Goal: Task Accomplishment & Management: Complete application form

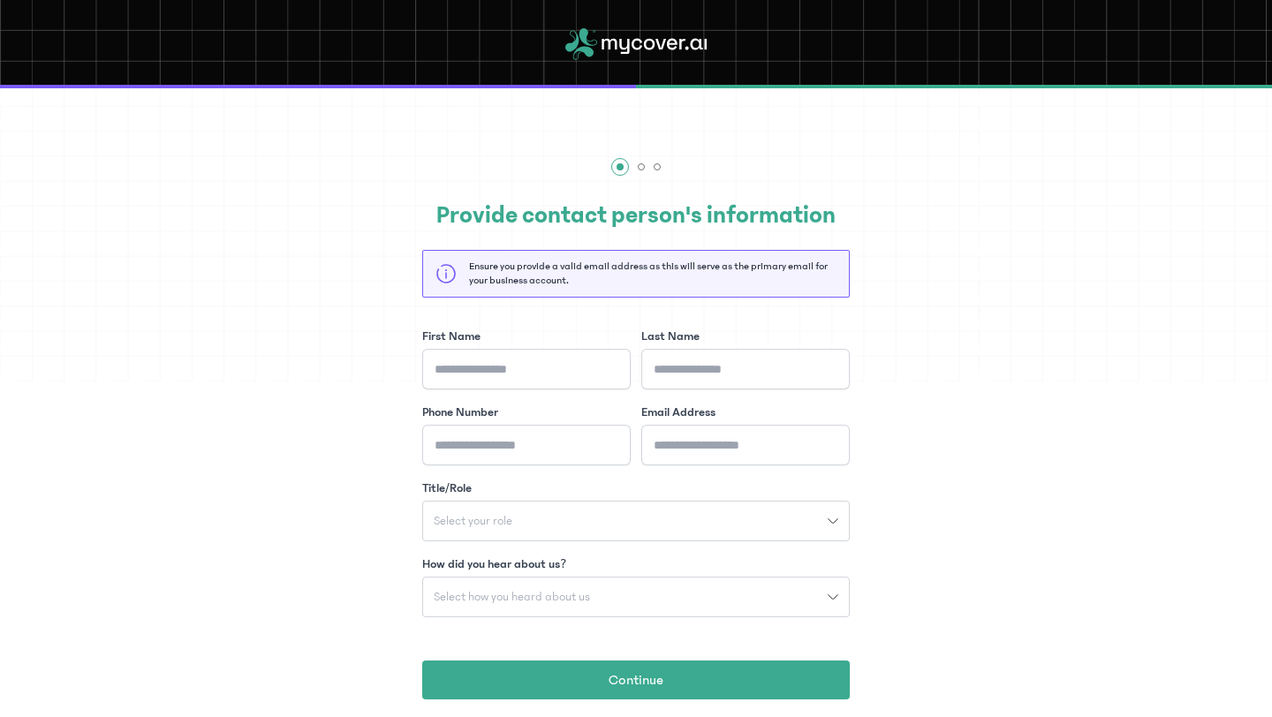
type input "*"
type input "***"
click at [503, 460] on input "Phone Number" at bounding box center [526, 445] width 209 height 41
click at [730, 466] on div "First Name *** Last Name Phone Number Email Address Title/Role Select your role…" at bounding box center [636, 537] width 428 height 418
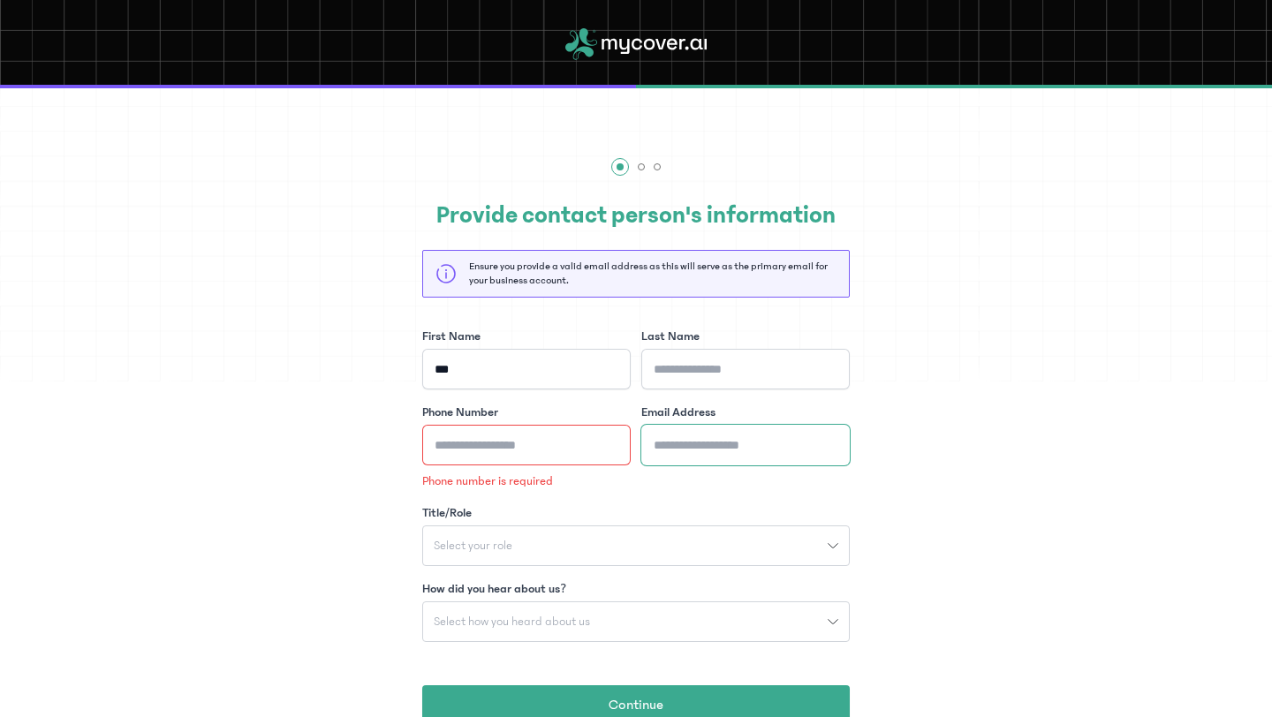
click at [713, 447] on input "Email Address" at bounding box center [745, 445] width 209 height 41
paste input "**********"
type input "**********"
click at [531, 443] on input "Phone Number" at bounding box center [526, 445] width 209 height 41
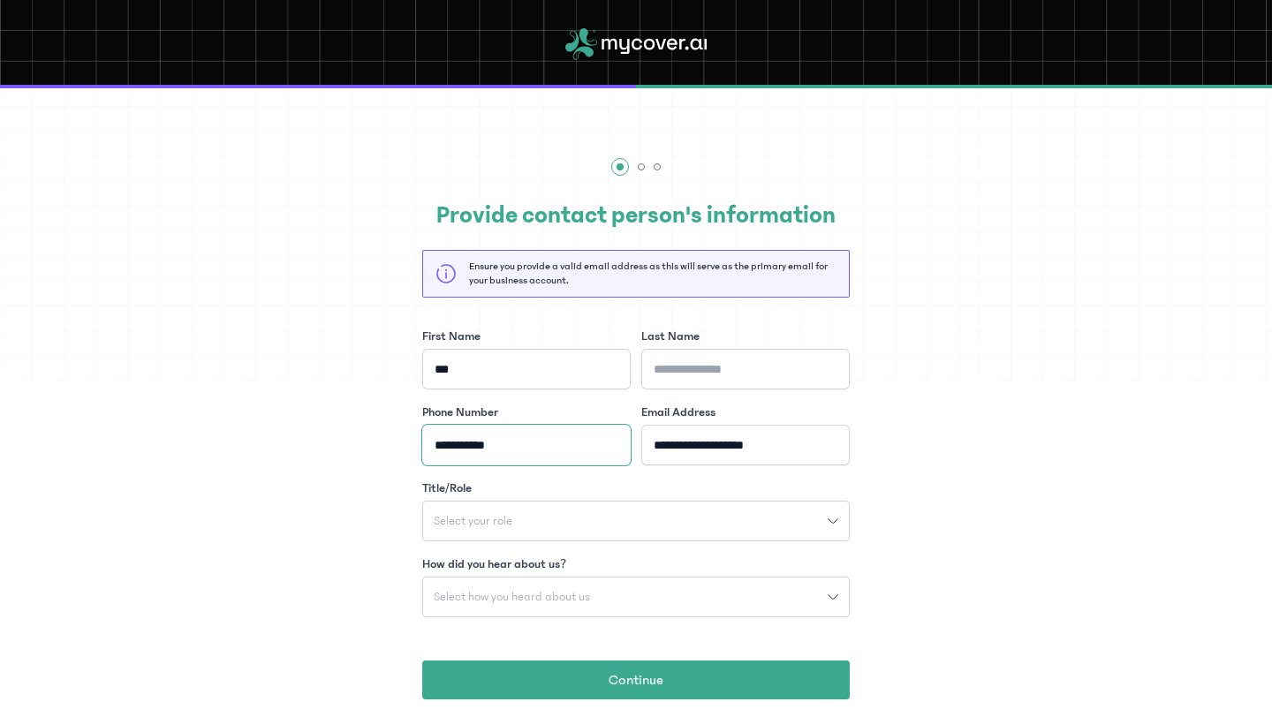
type input "**********"
click at [721, 367] on input "Last Name" at bounding box center [745, 369] width 209 height 41
type input "*"
click at [707, 525] on div "Select your role" at bounding box center [625, 521] width 405 height 12
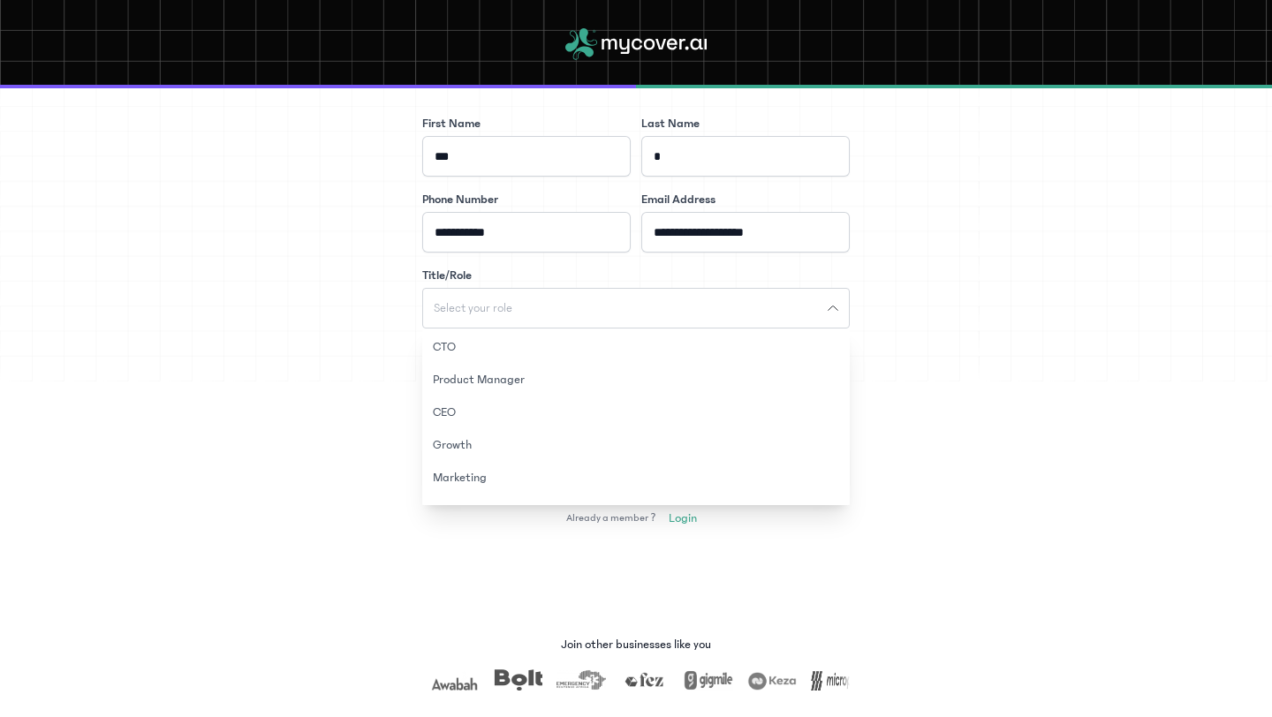
scroll to position [230, 0]
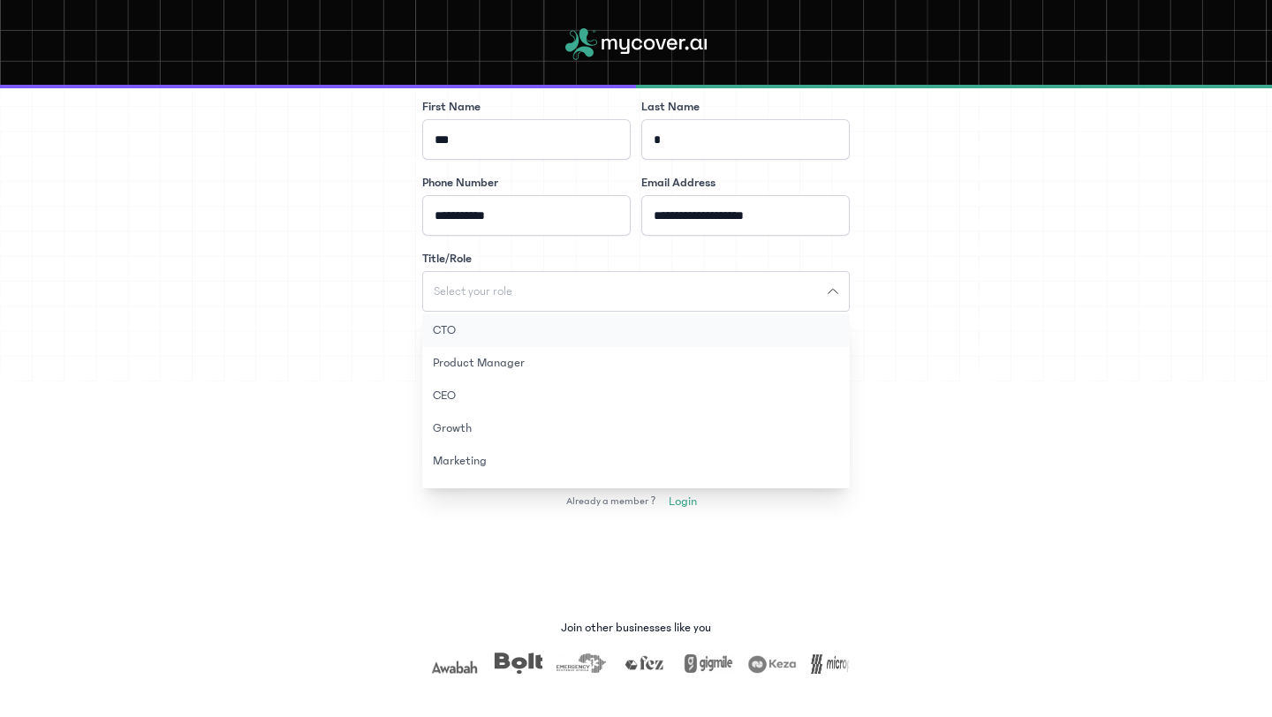
click at [588, 328] on button "CTO" at bounding box center [636, 331] width 428 height 33
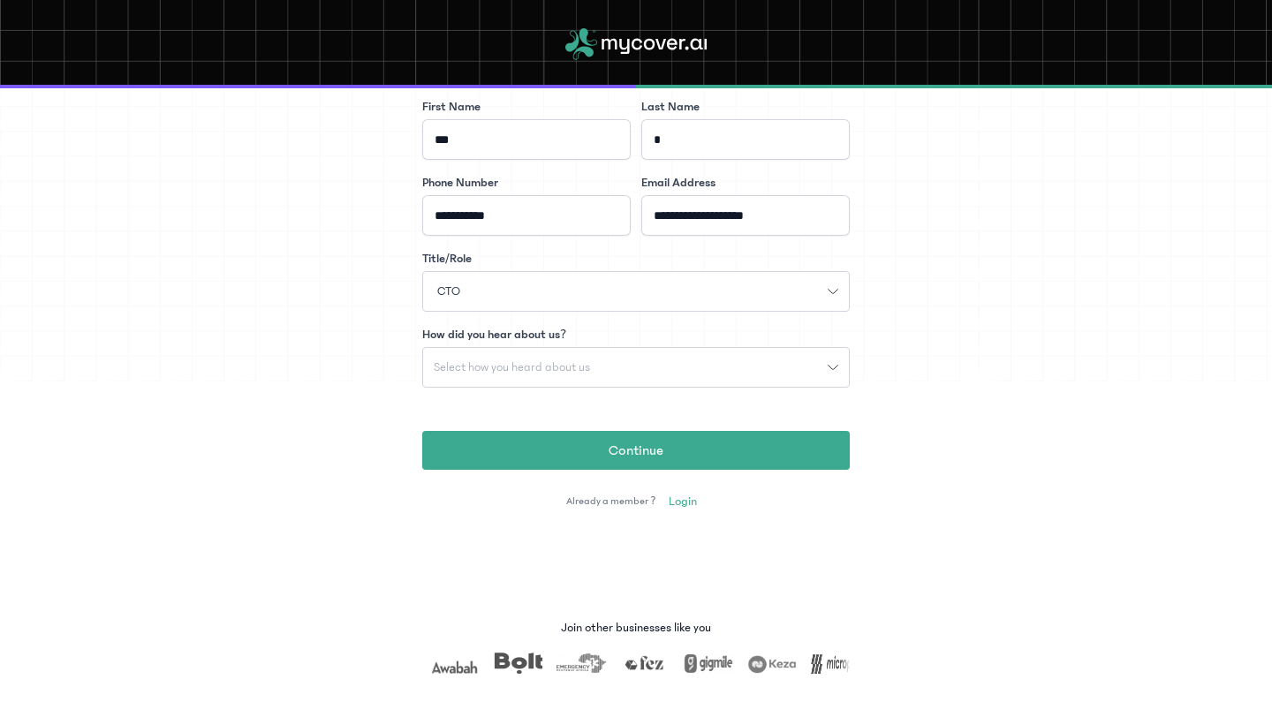
click at [743, 365] on div "Select how you heard about us" at bounding box center [625, 367] width 405 height 12
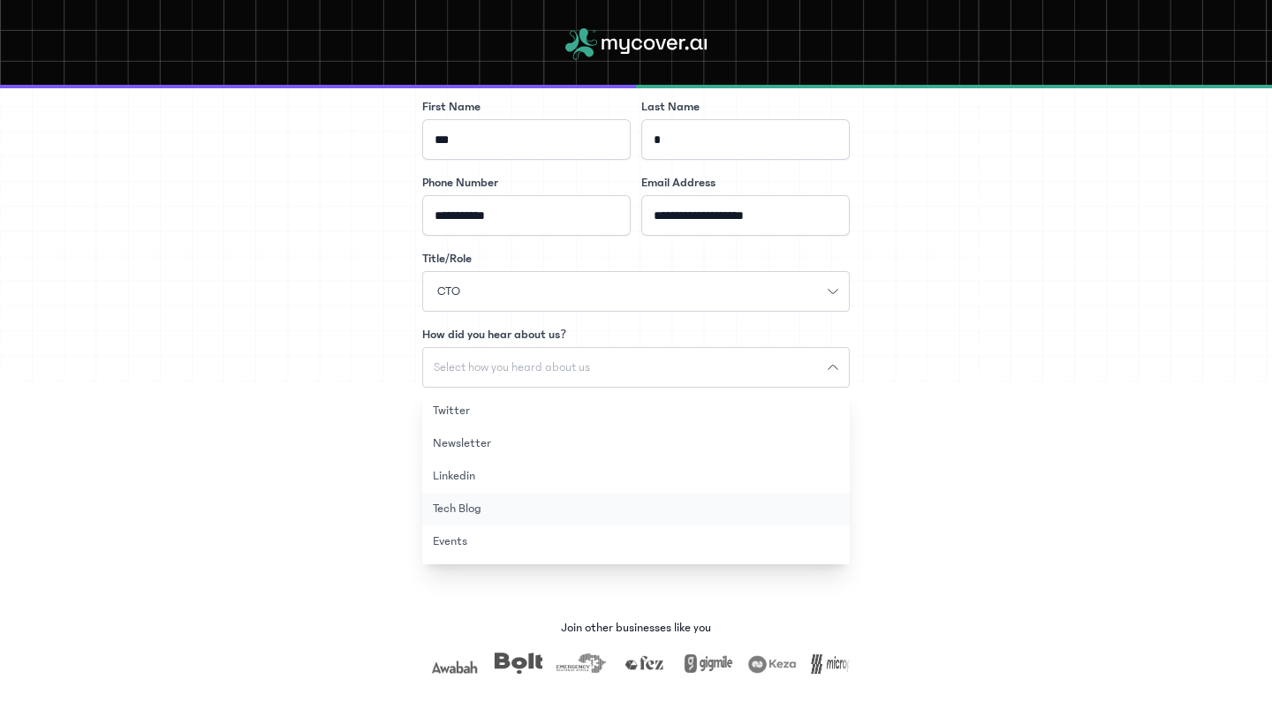
scroll to position [0, 0]
click at [615, 405] on button "Instagram" at bounding box center [636, 407] width 428 height 33
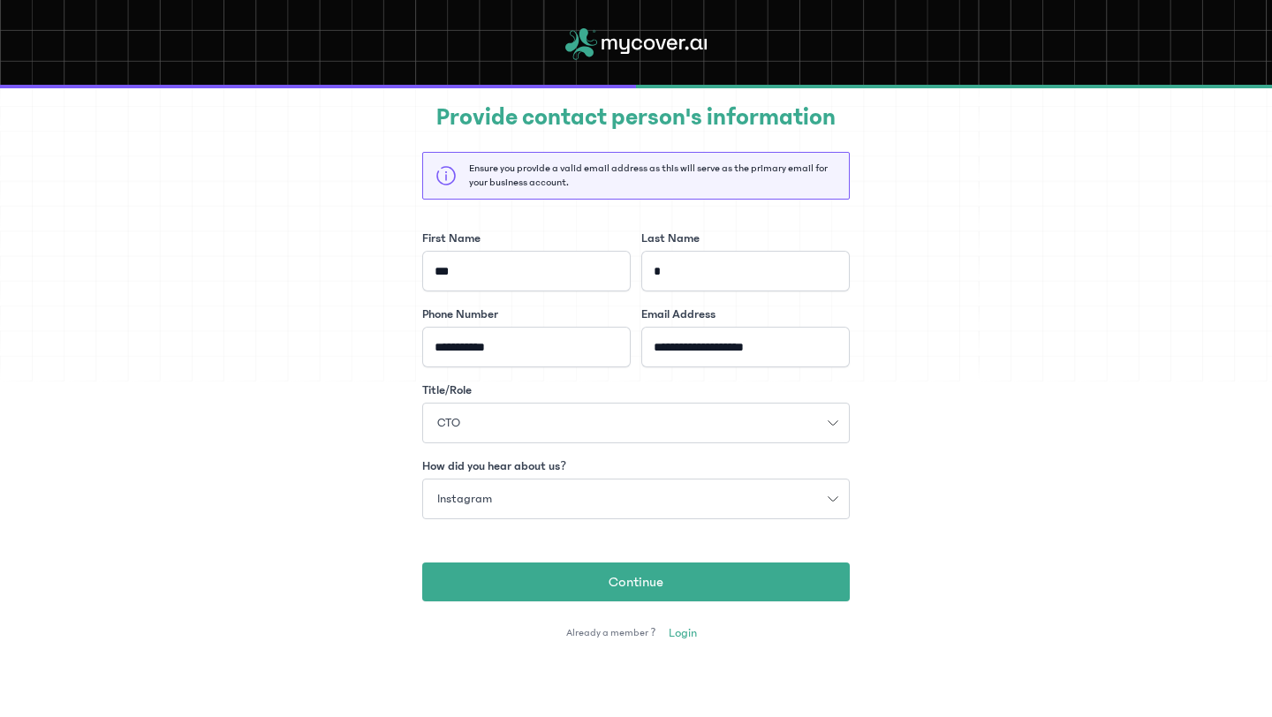
scroll to position [95, 0]
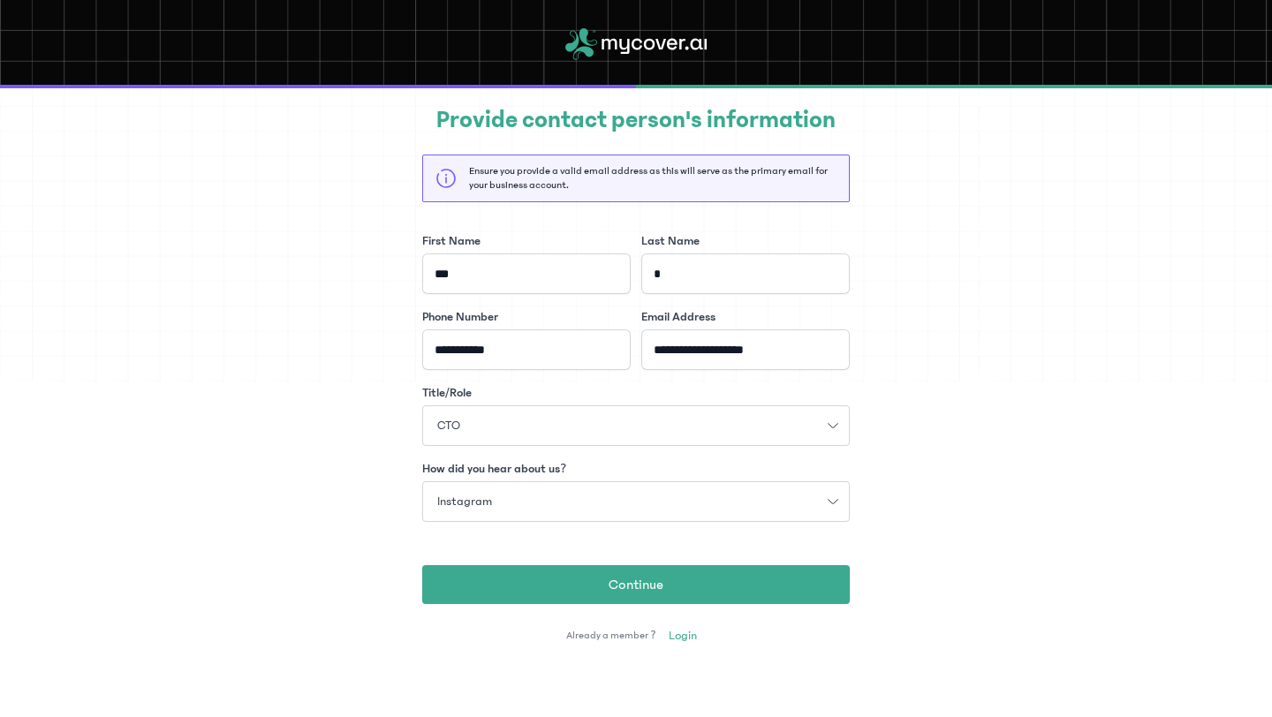
click at [775, 497] on div "Instagram" at bounding box center [625, 502] width 405 height 19
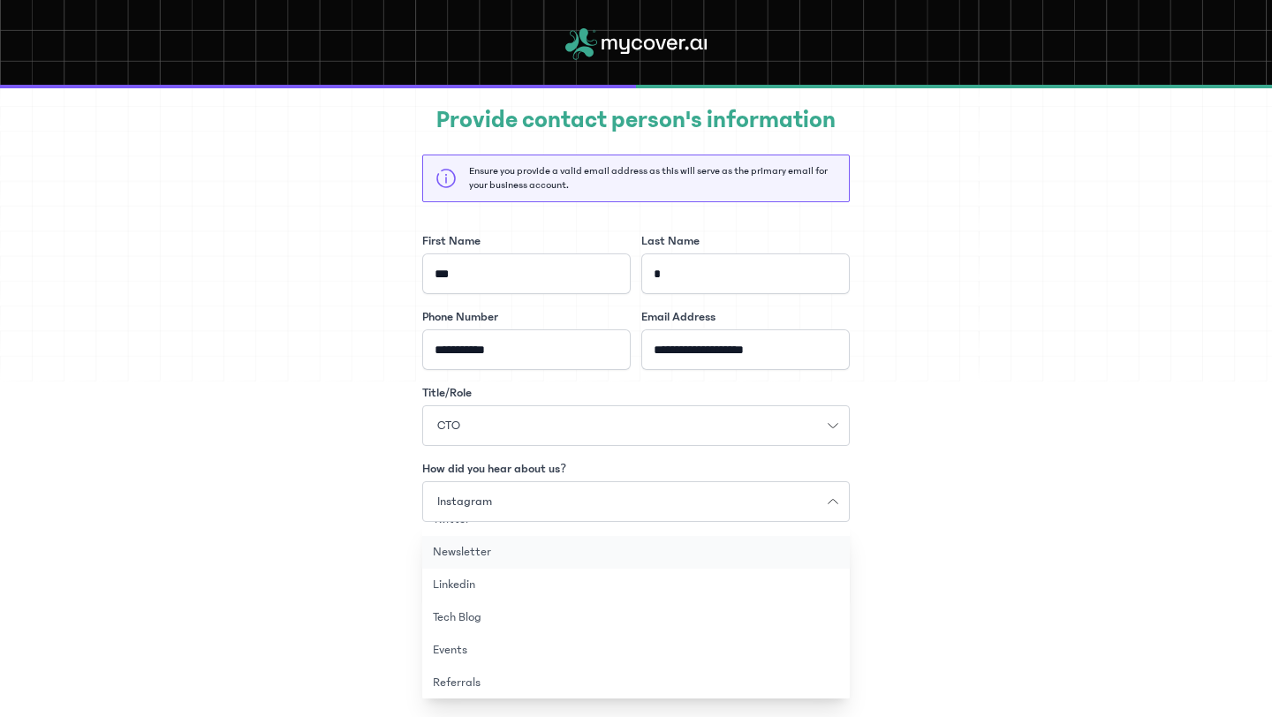
scroll to position [90, 0]
click at [486, 646] on button "Referrals" at bounding box center [636, 647] width 428 height 33
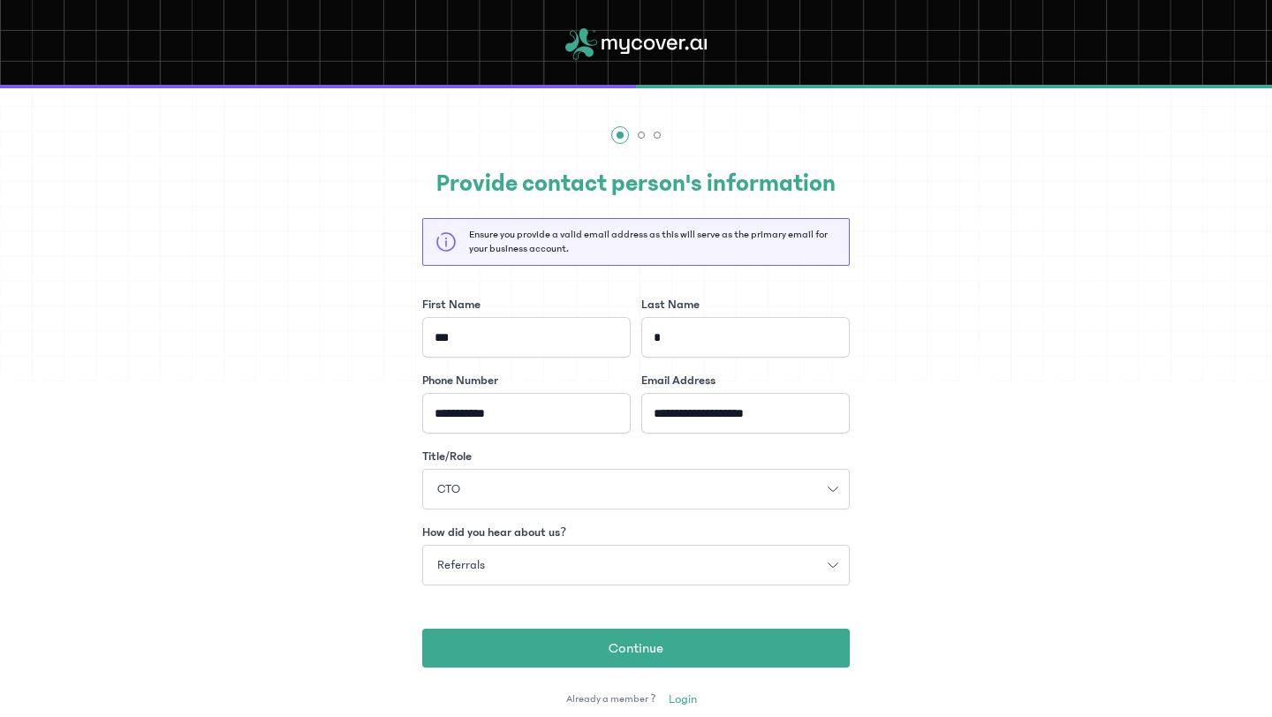
scroll to position [12, 0]
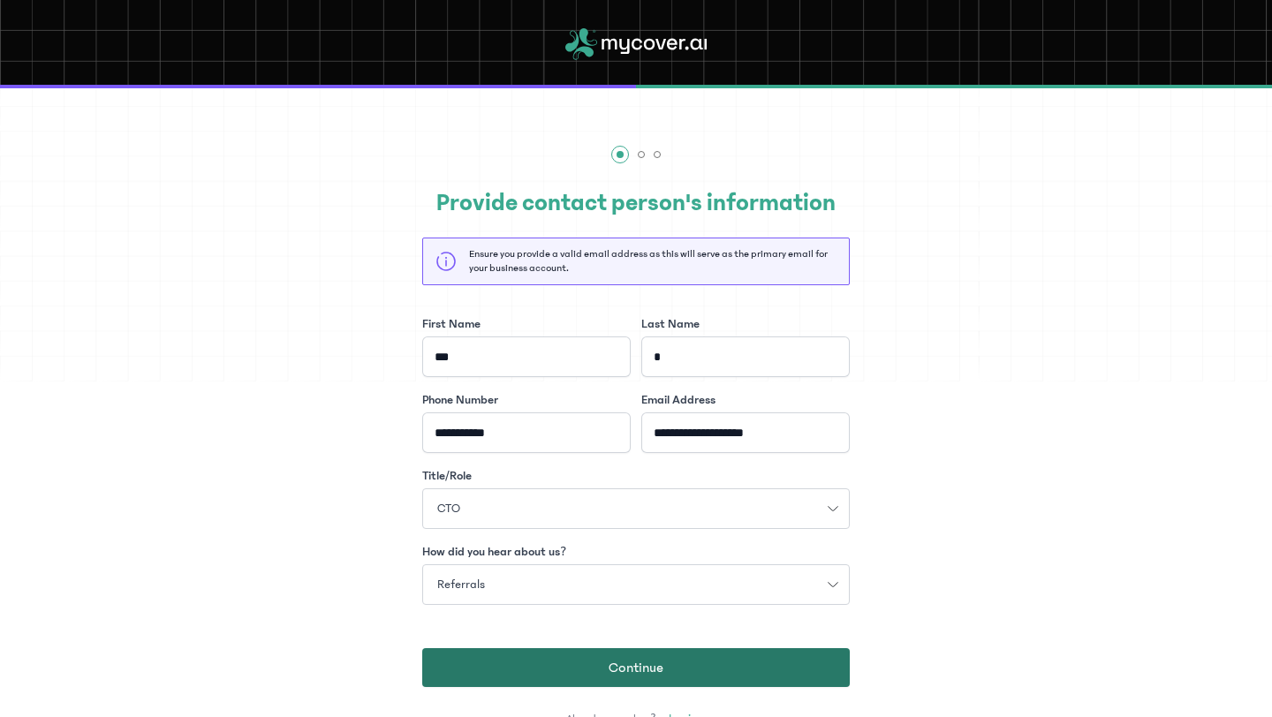
click at [647, 664] on span "Continue" at bounding box center [636, 667] width 55 height 21
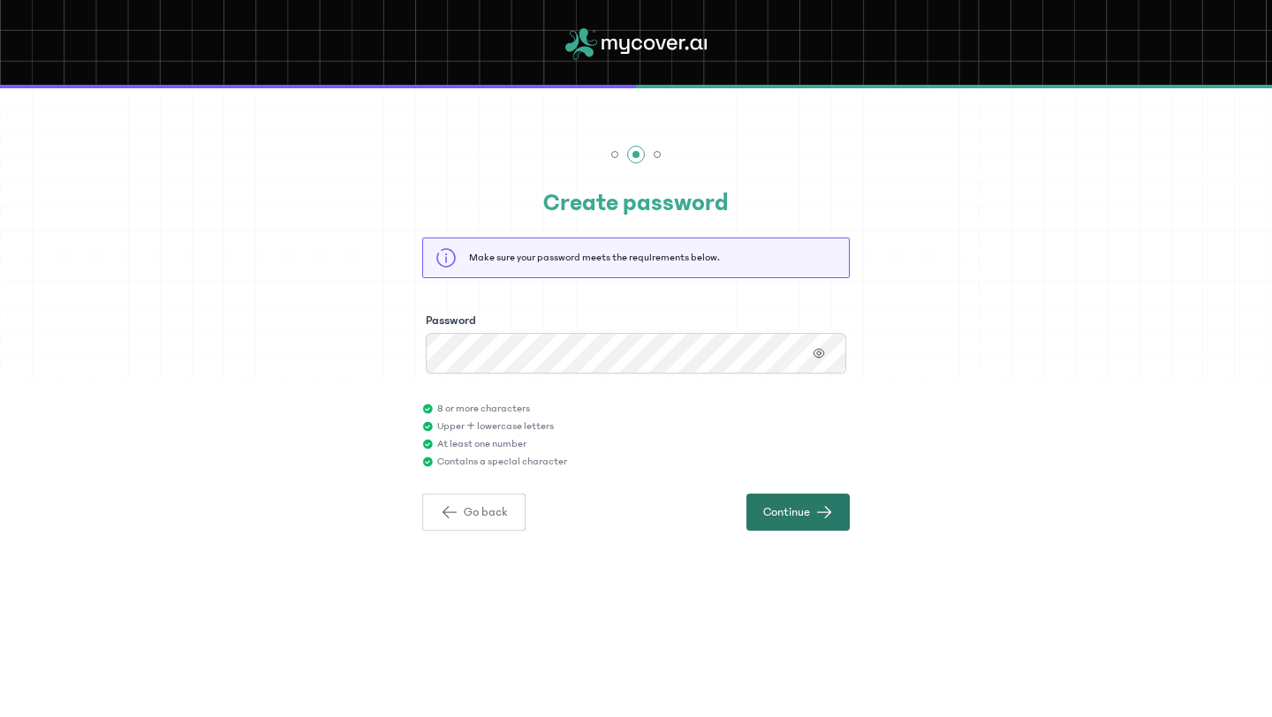
click at [793, 520] on button "Continue" at bounding box center [798, 512] width 103 height 37
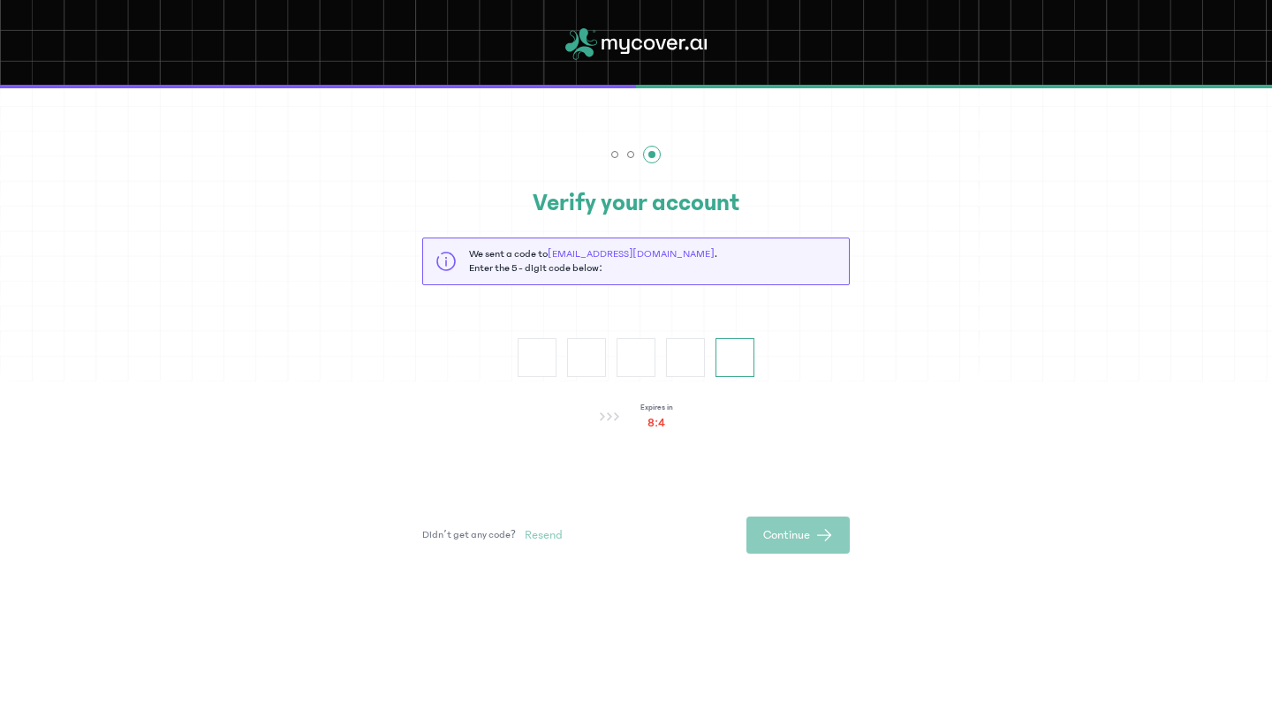
paste input "*"
type input "*"
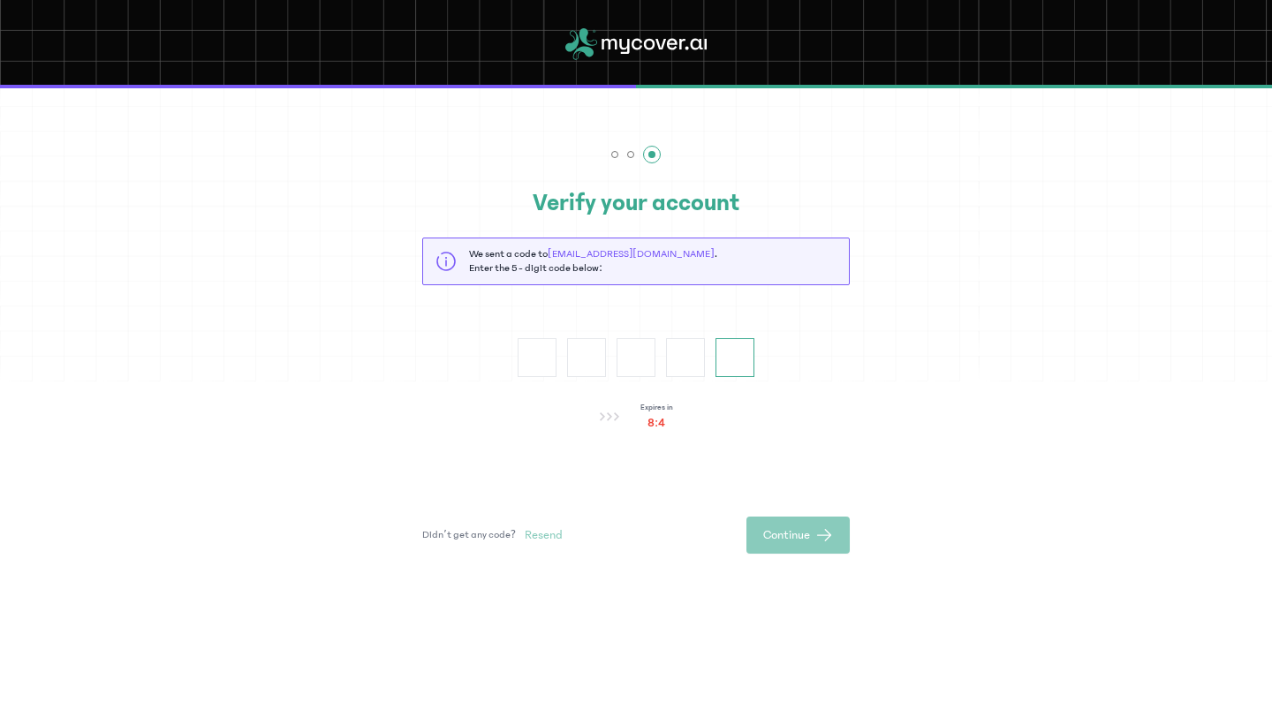
type input "*"
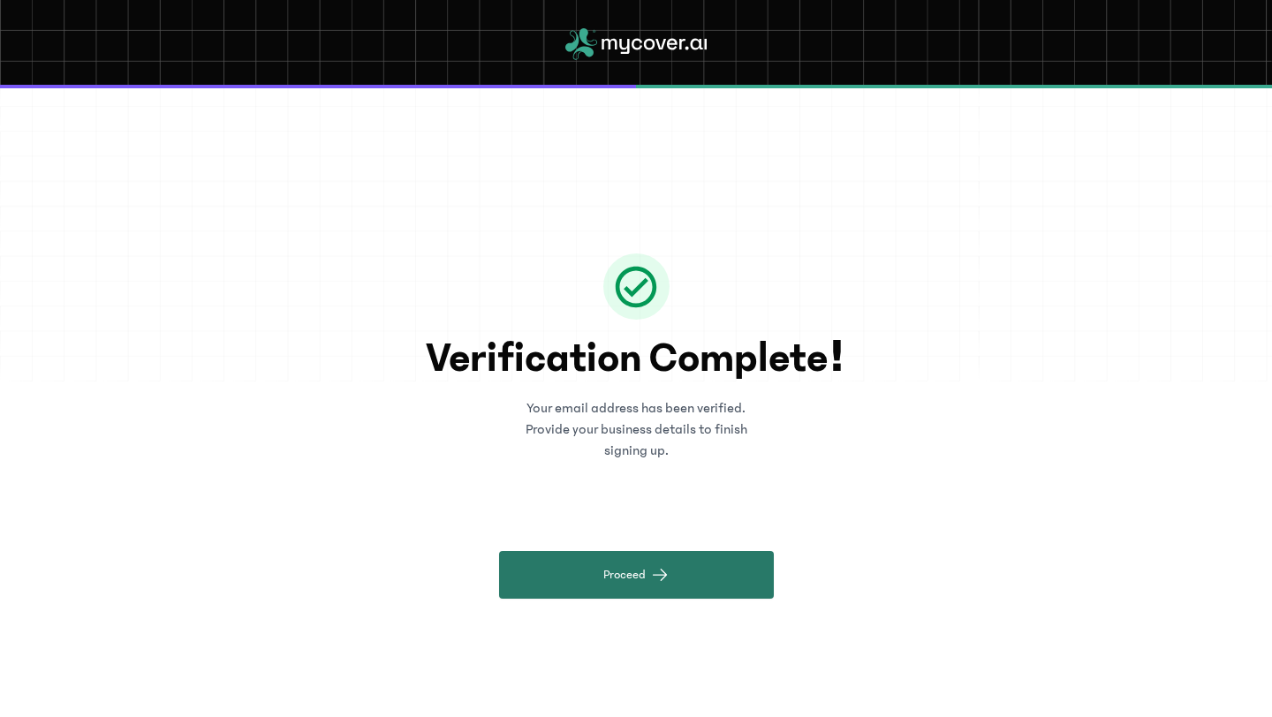
click at [692, 551] on button "Proceed" at bounding box center [636, 575] width 275 height 48
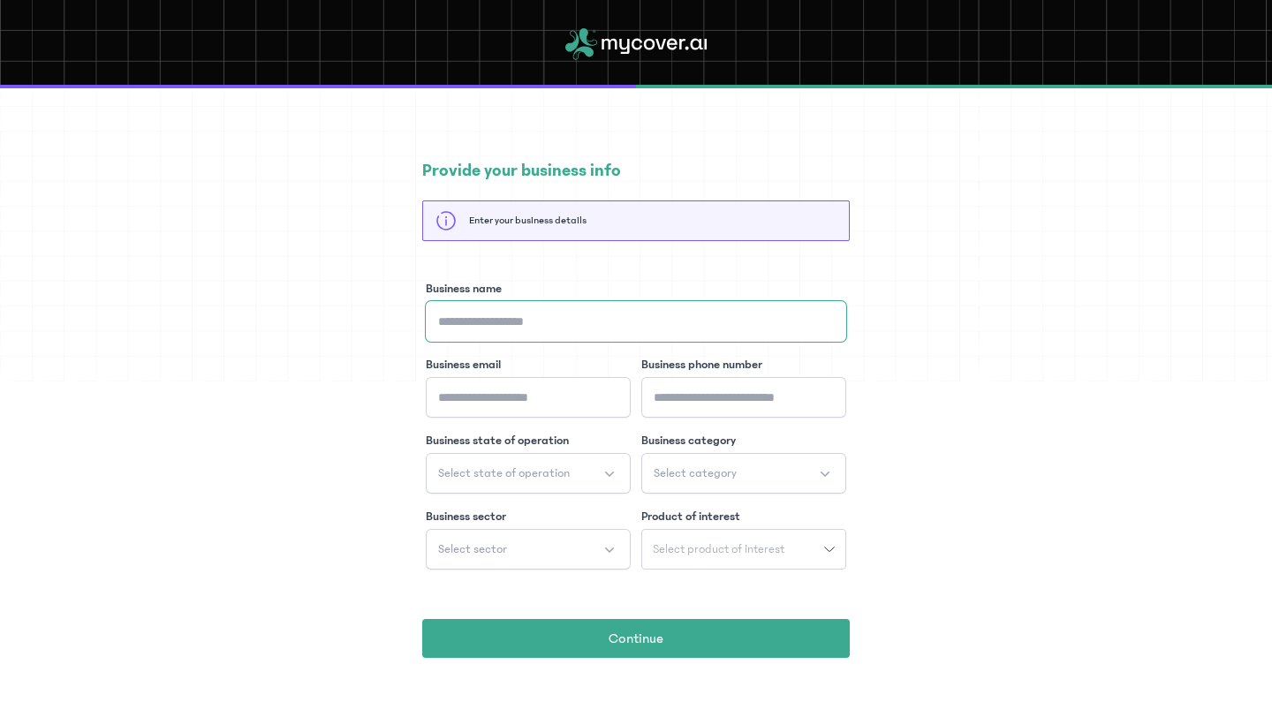
click at [656, 314] on input "Business name" at bounding box center [636, 321] width 421 height 41
type input "*"
type input "**********"
click at [578, 406] on input "Business email" at bounding box center [528, 397] width 205 height 41
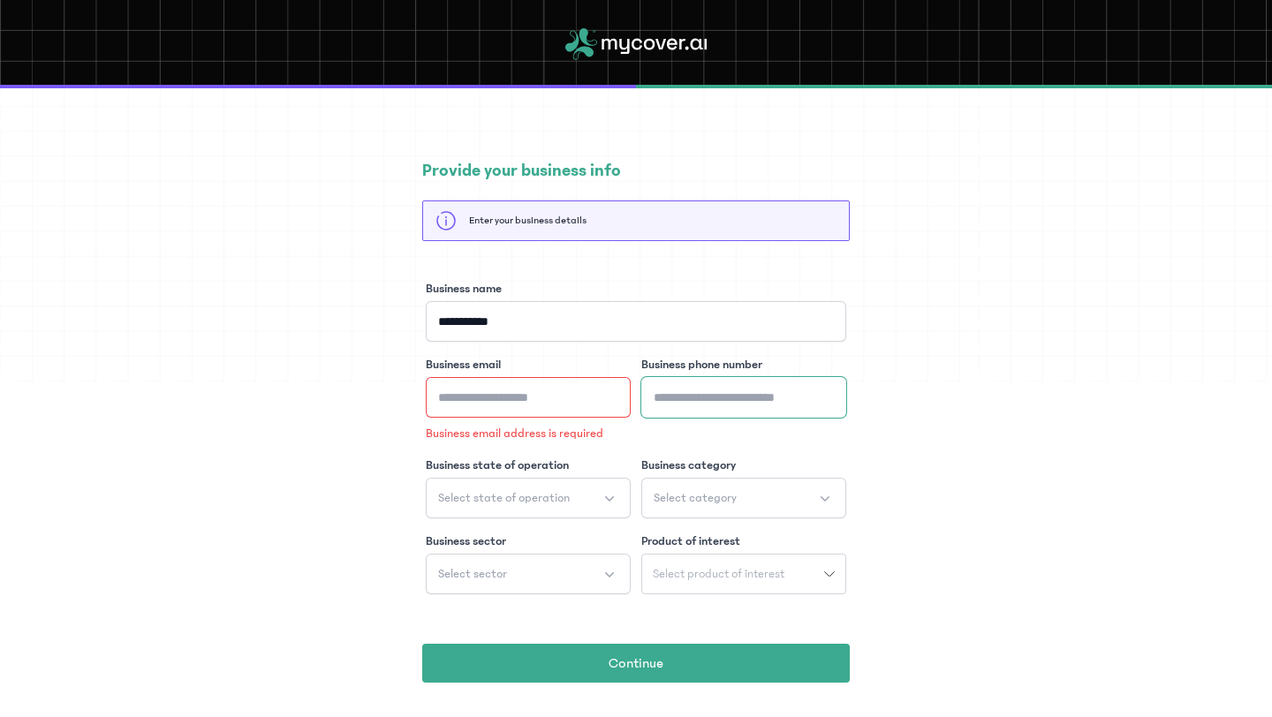
click at [735, 402] on input "Business phone number" at bounding box center [743, 397] width 205 height 41
click at [602, 499] on button "Select state of operation" at bounding box center [528, 498] width 205 height 41
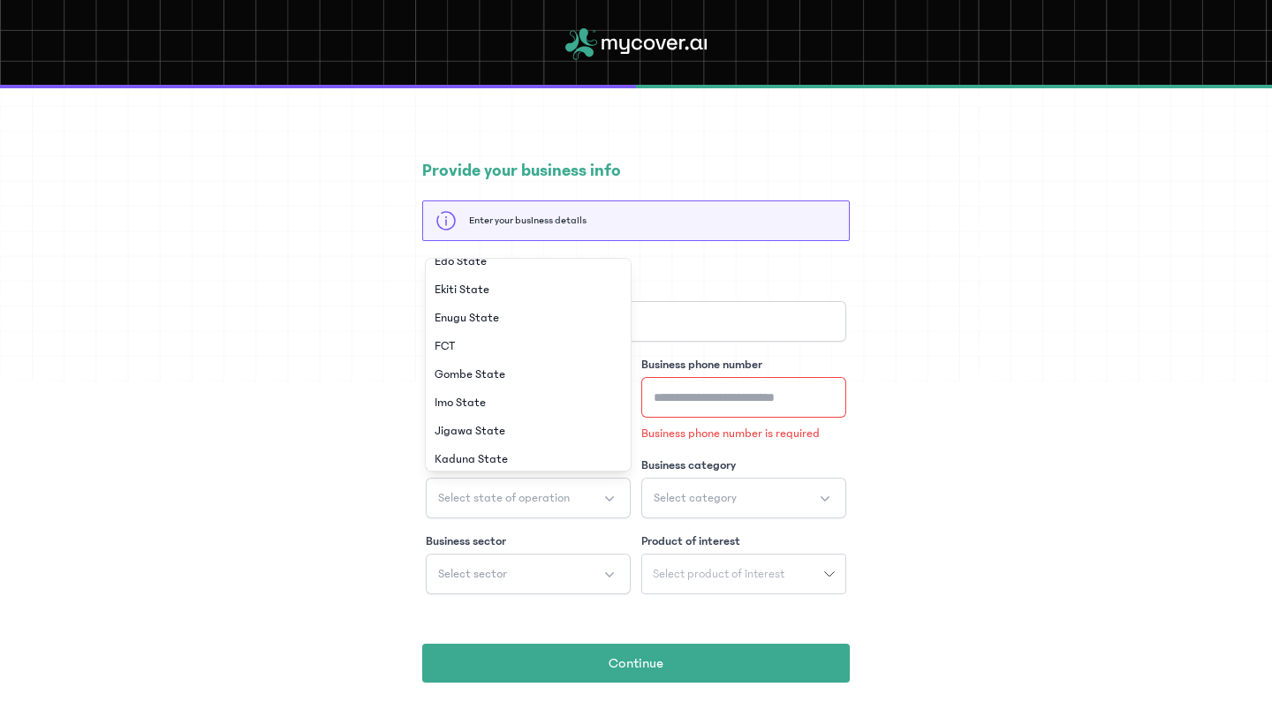
scroll to position [329, 0]
click at [555, 338] on li "FCT" at bounding box center [528, 344] width 198 height 28
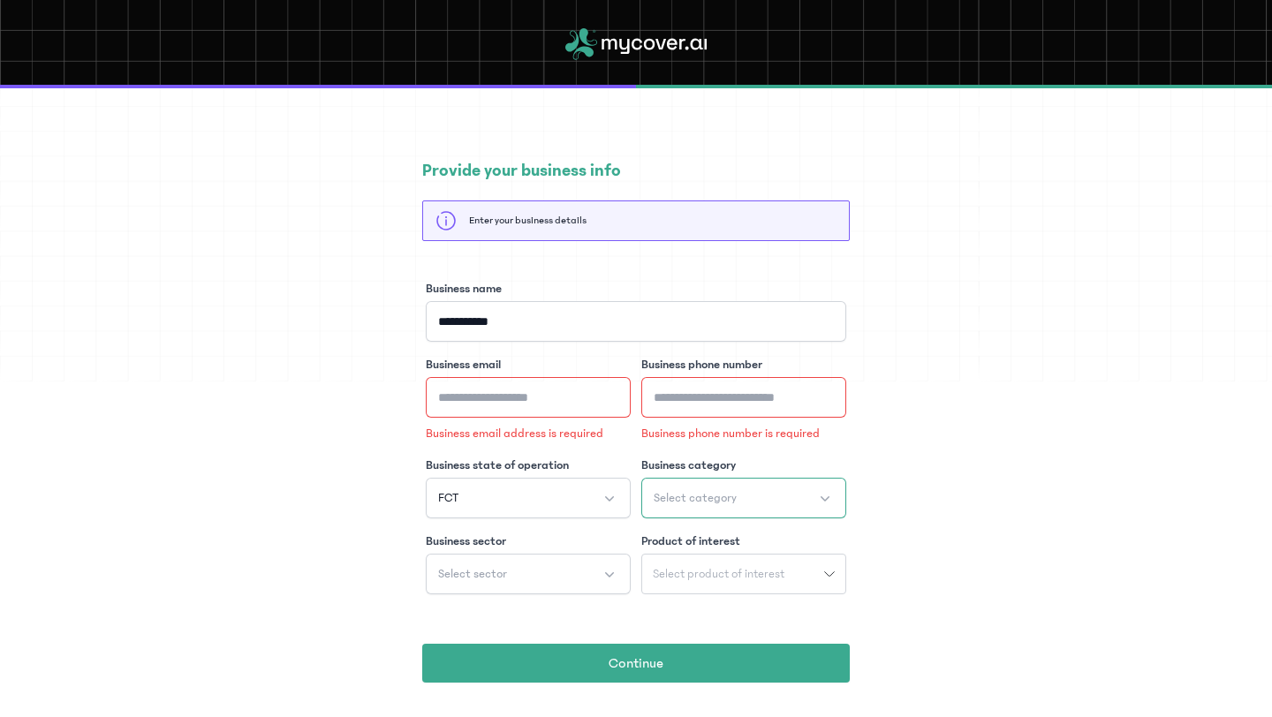
click at [717, 498] on span "Select category" at bounding box center [695, 498] width 83 height 18
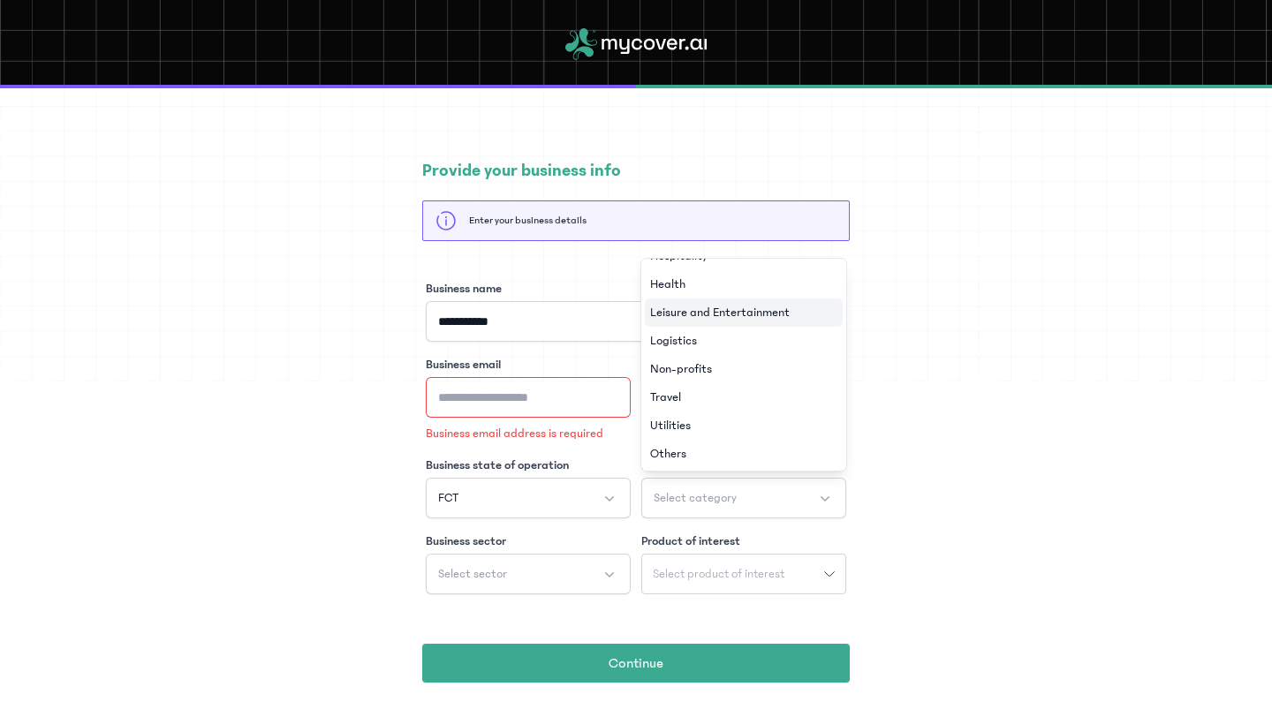
scroll to position [163, 0]
click at [703, 460] on li "Others" at bounding box center [744, 453] width 198 height 28
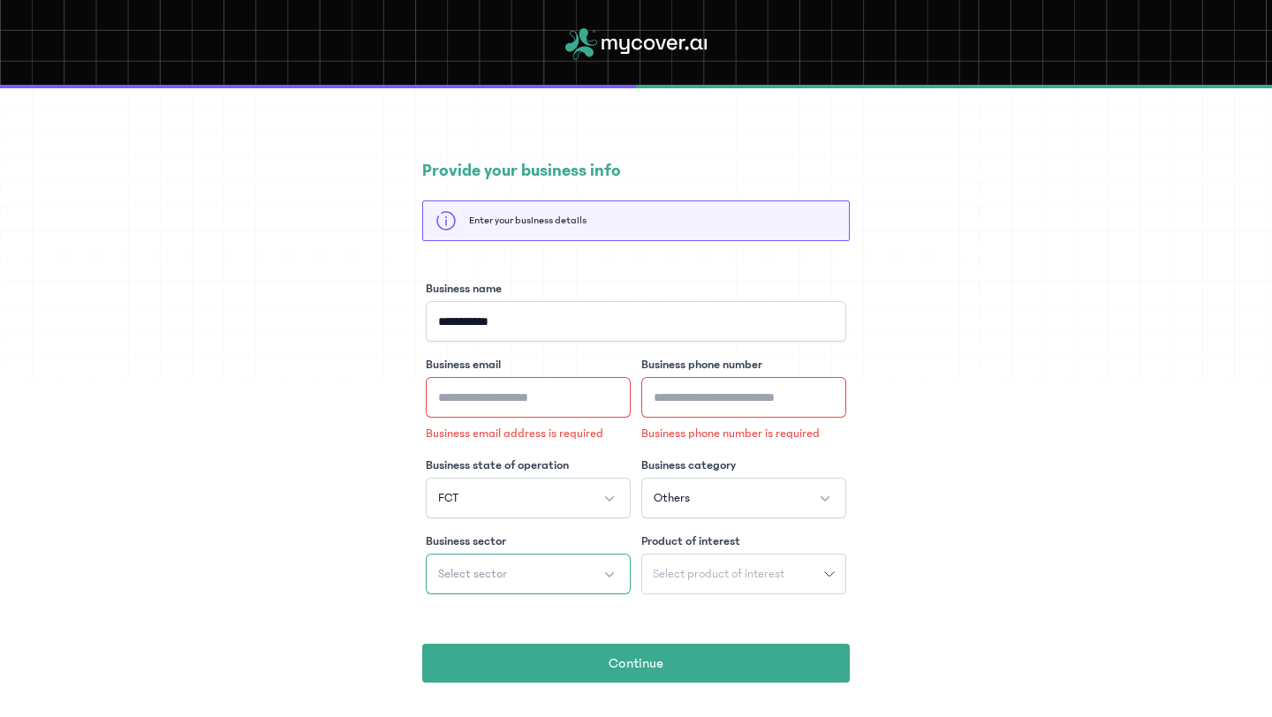
click at [522, 560] on button "Select sector" at bounding box center [528, 574] width 205 height 41
click at [516, 643] on li "Others" at bounding box center [528, 648] width 198 height 28
click at [674, 581] on button "Select product of interest" at bounding box center [743, 574] width 205 height 41
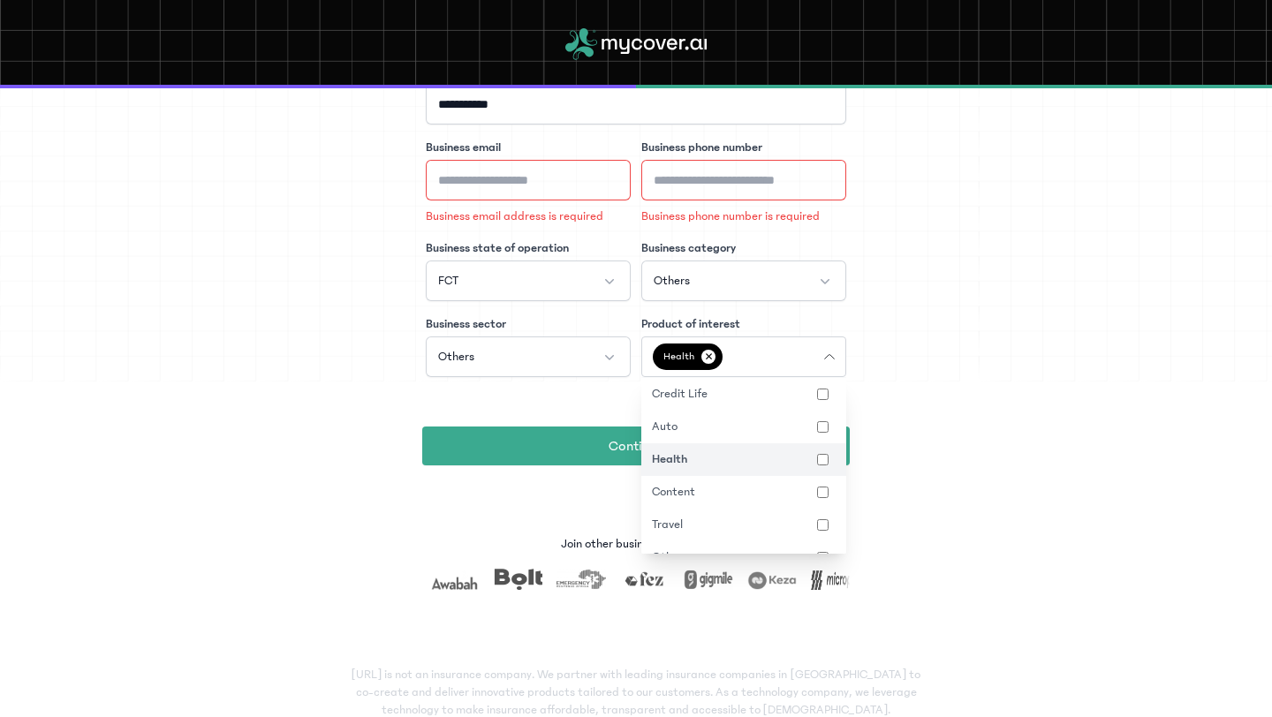
scroll to position [156, 0]
click at [826, 464] on button "Content" at bounding box center [743, 469] width 205 height 33
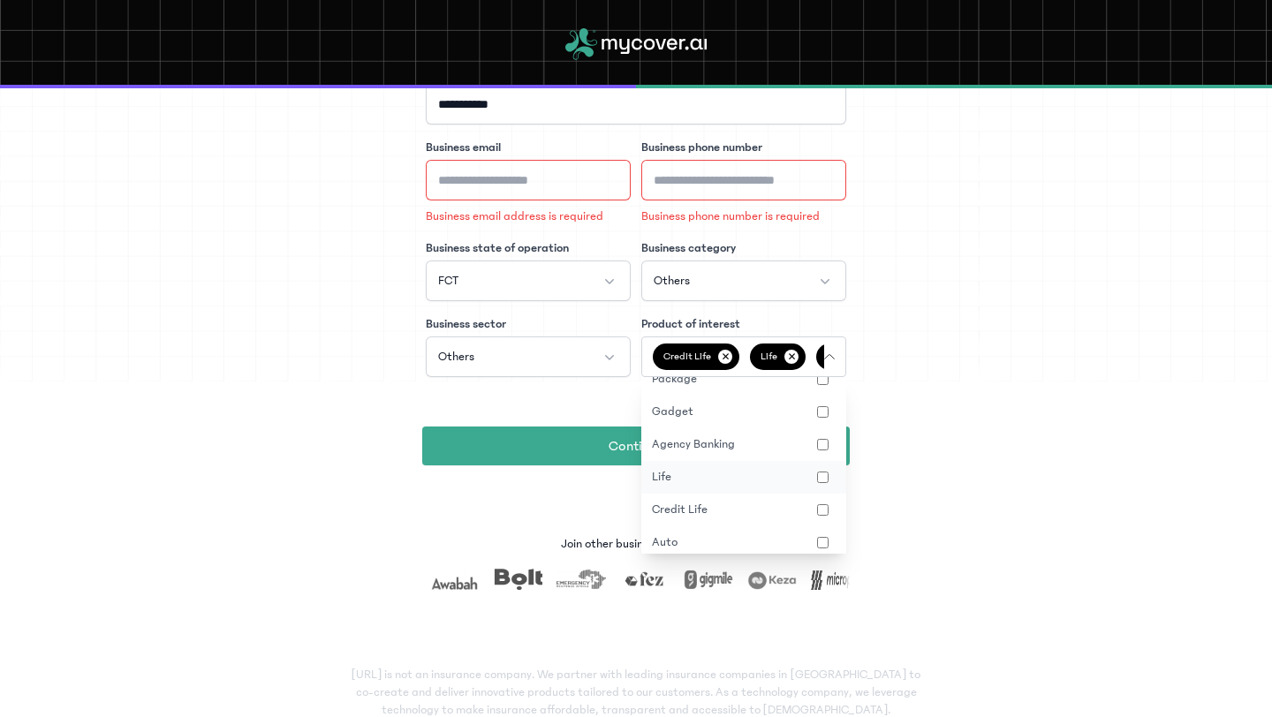
scroll to position [0, 0]
click at [839, 363] on button "Credit Life ✕ Life ✕ Agency Banking ✕ Gadget ✕ Package ✕ Travel ✕ Content ✕ Aut…" at bounding box center [743, 357] width 205 height 41
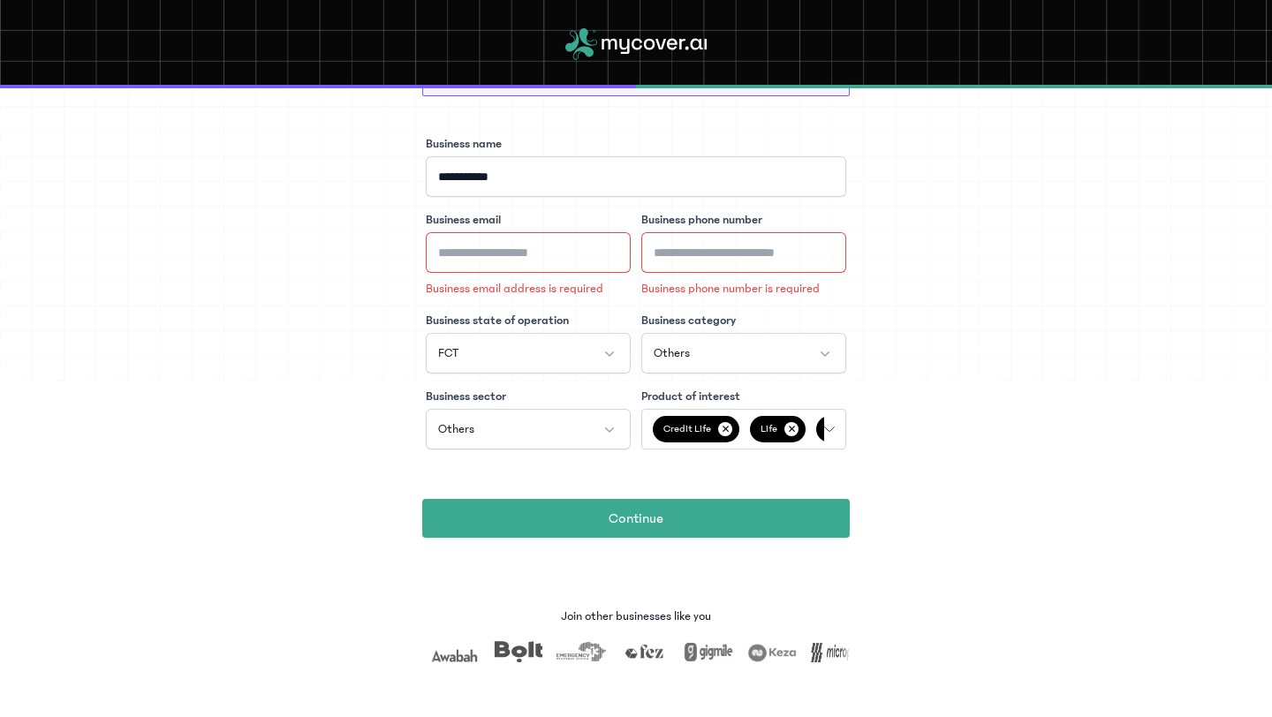
scroll to position [143, 0]
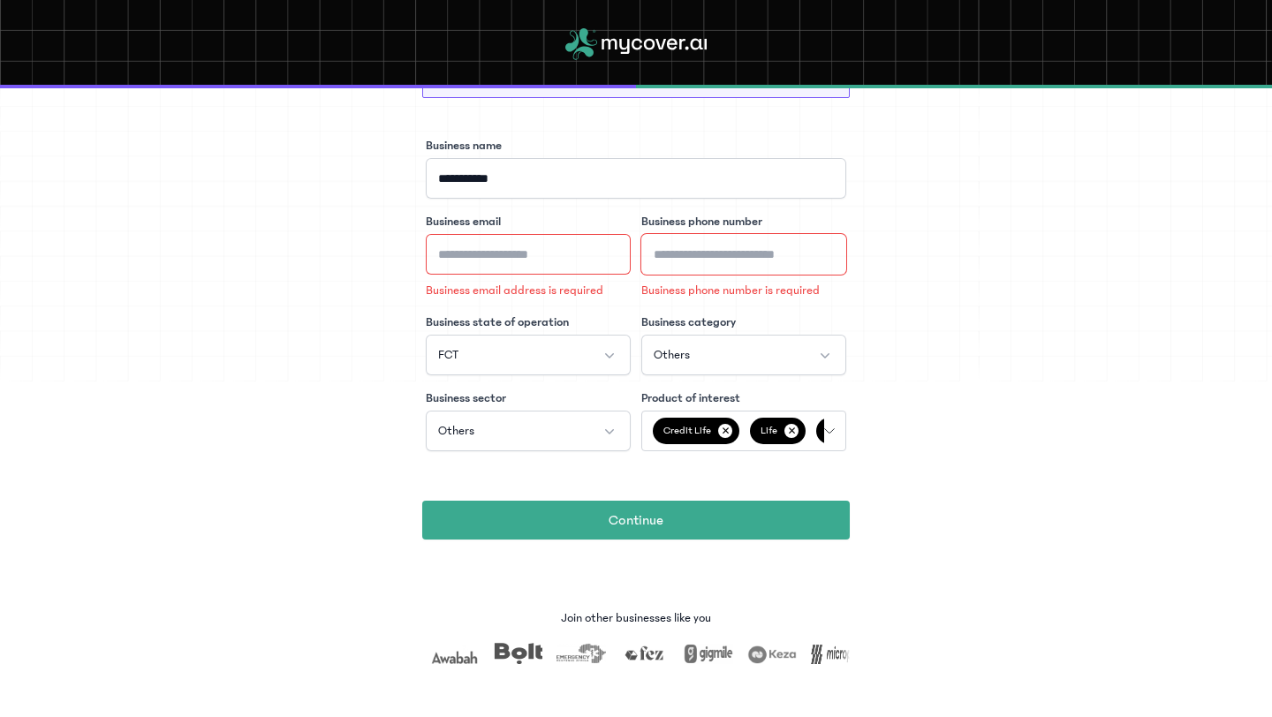
click at [706, 254] on input "Business phone number" at bounding box center [743, 254] width 205 height 41
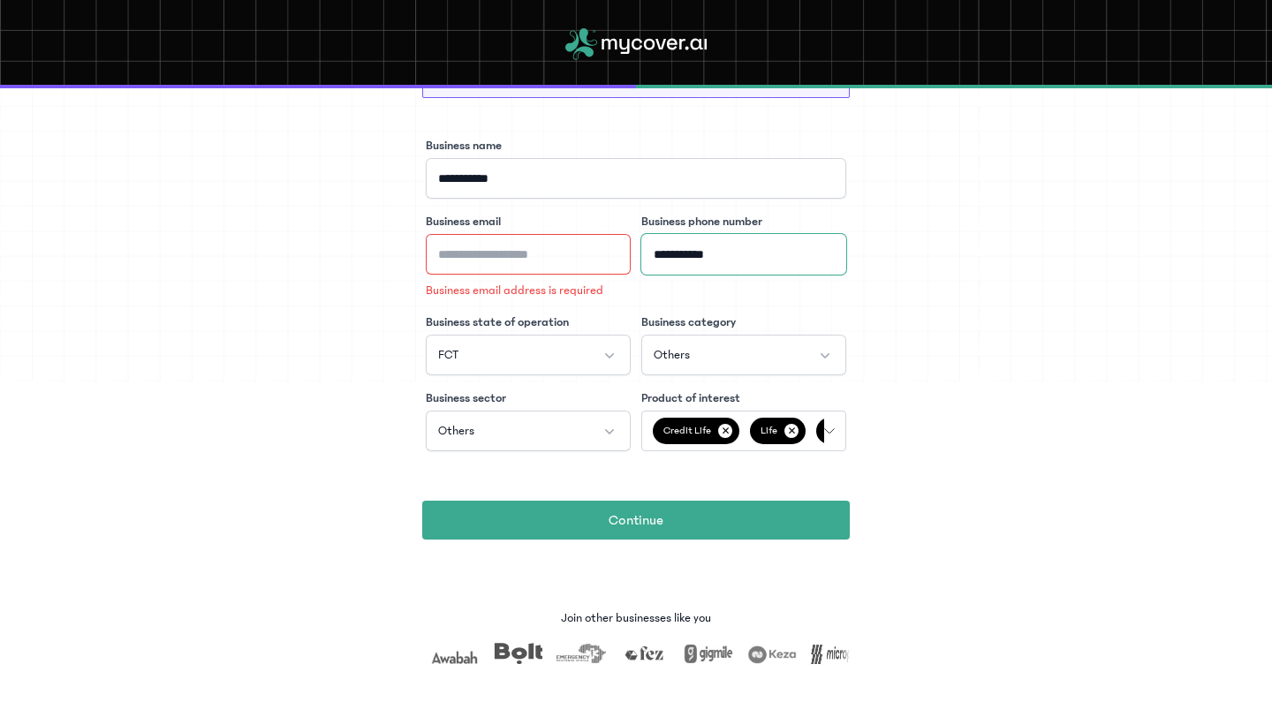
type input "**********"
click at [562, 255] on input "Business email" at bounding box center [528, 254] width 205 height 41
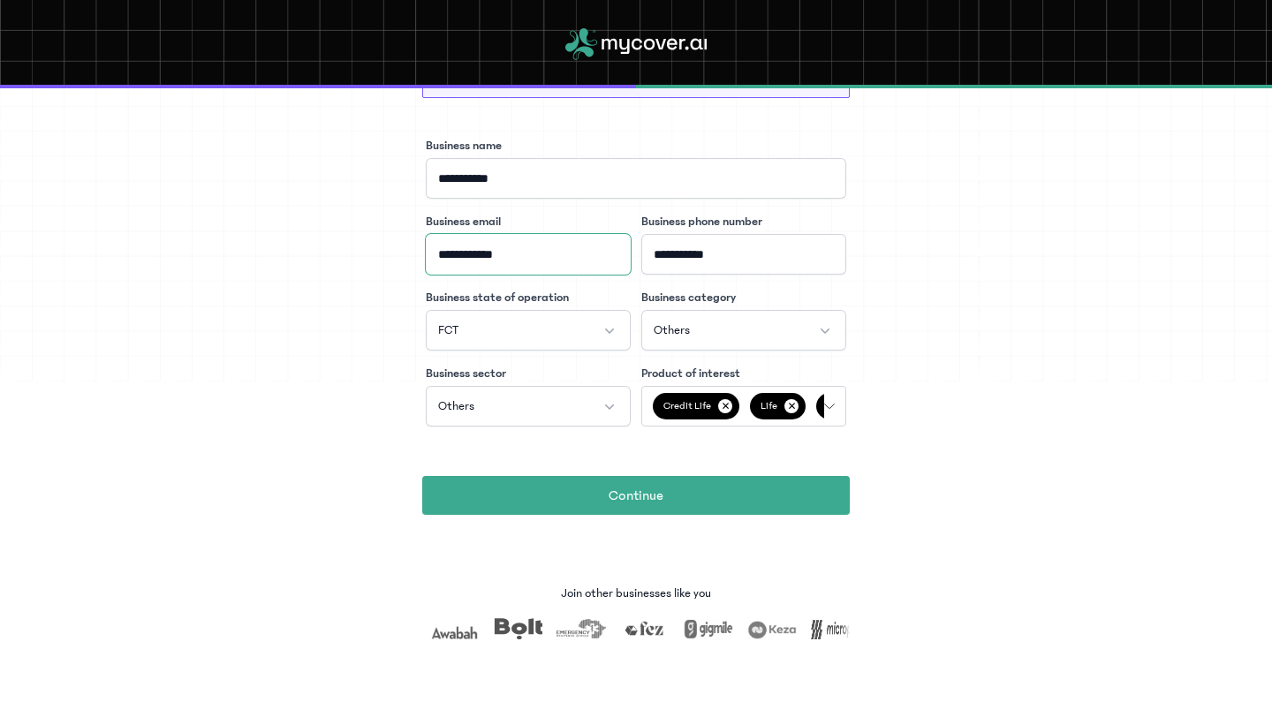
type input "**********"
click at [1065, 368] on div "**********" at bounding box center [636, 265] width 1272 height 640
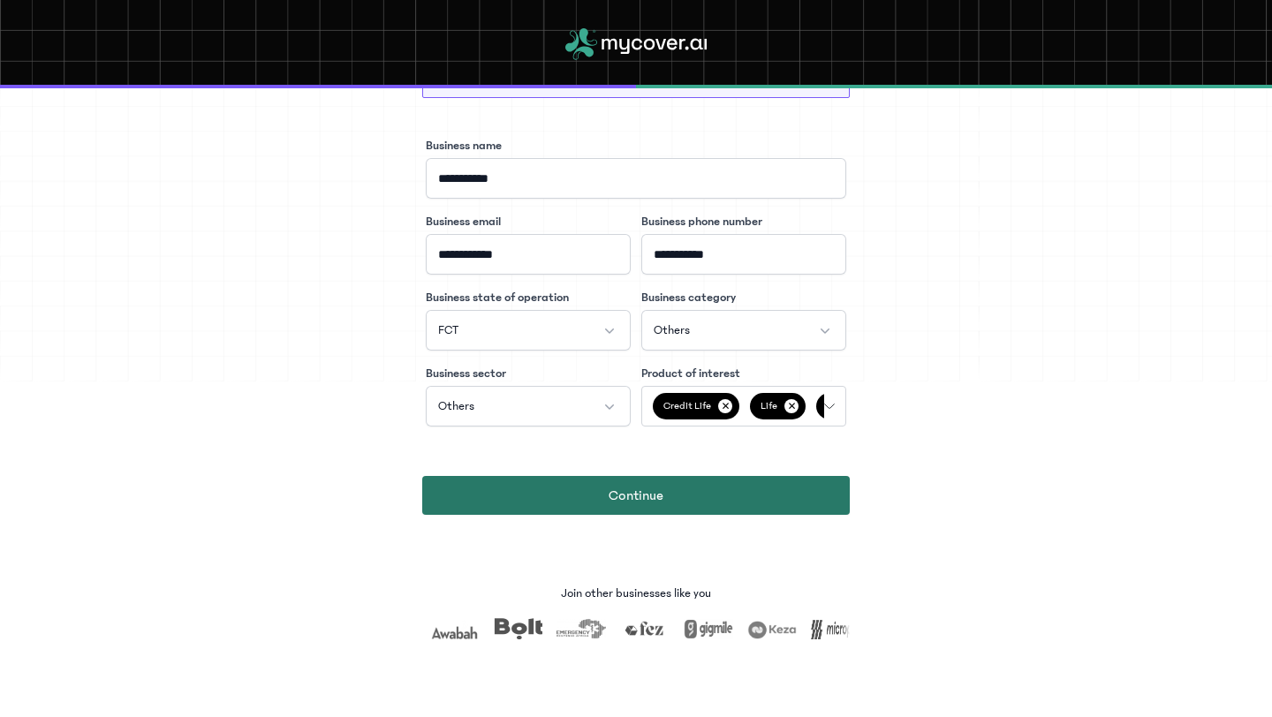
click at [702, 497] on button "Continue" at bounding box center [636, 495] width 428 height 39
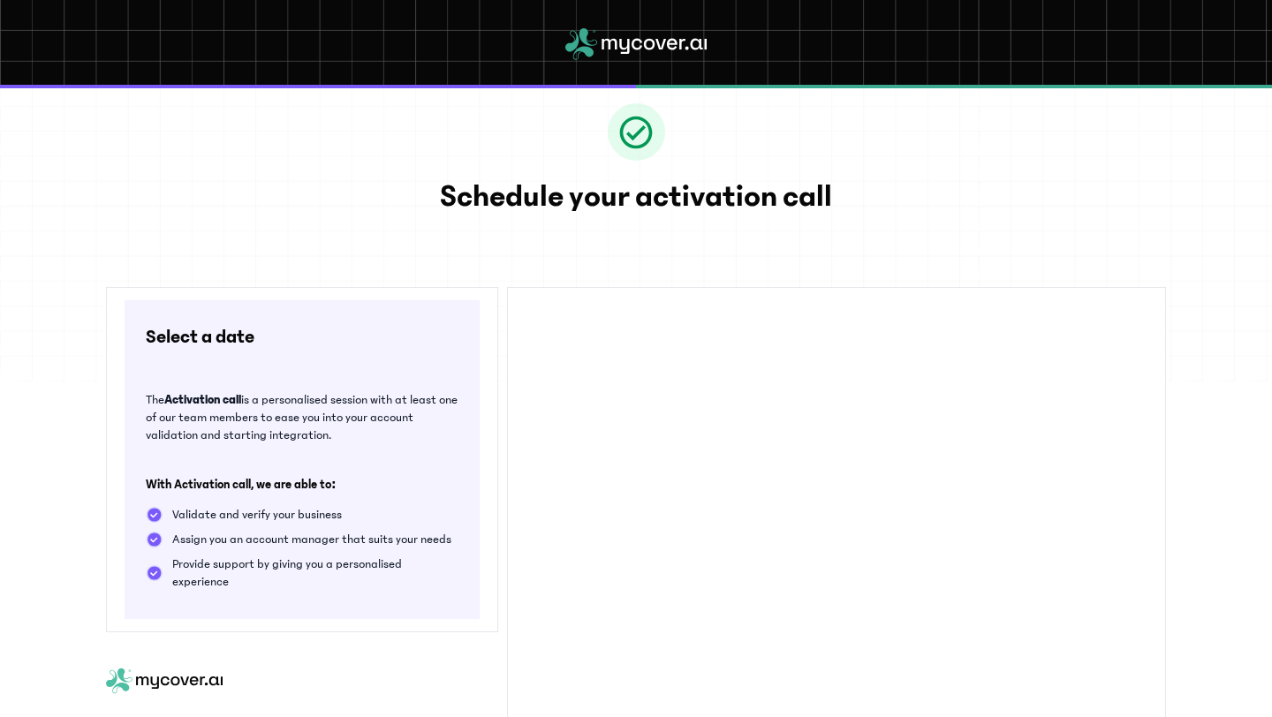
scroll to position [128, 0]
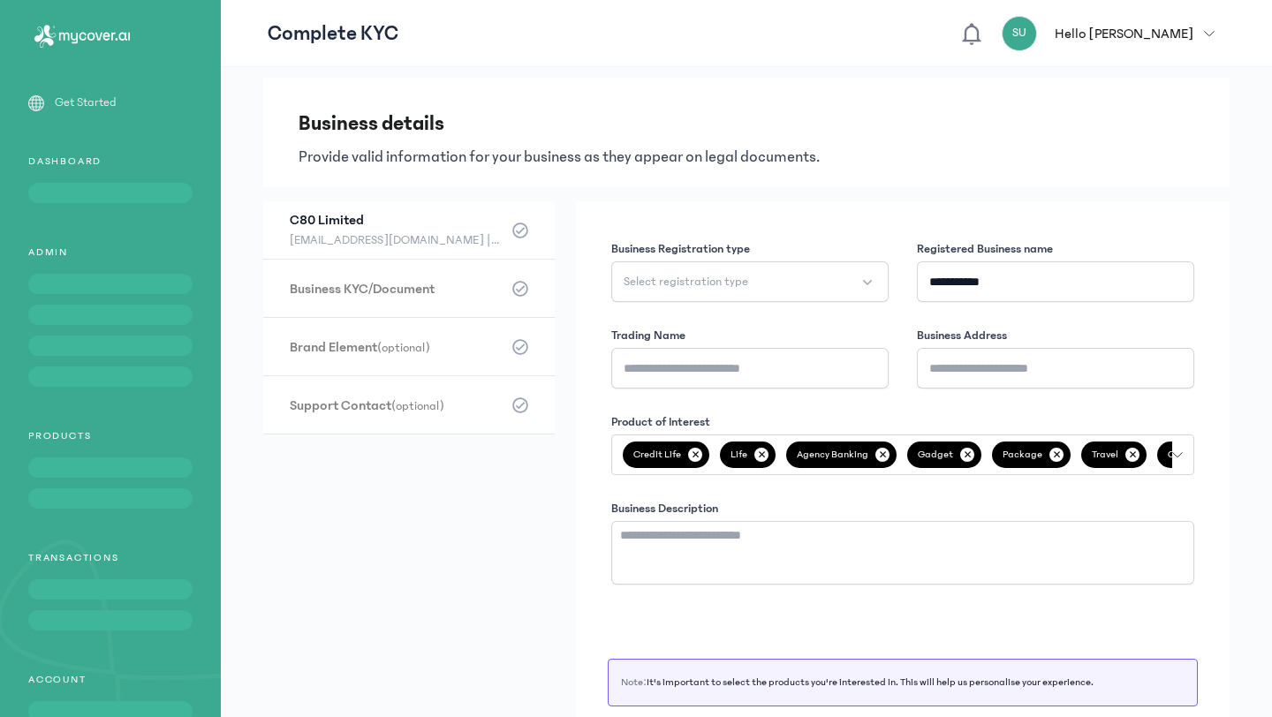
click at [1187, 21] on div "SU Hello [PERSON_NAME]" at bounding box center [1098, 33] width 192 height 35
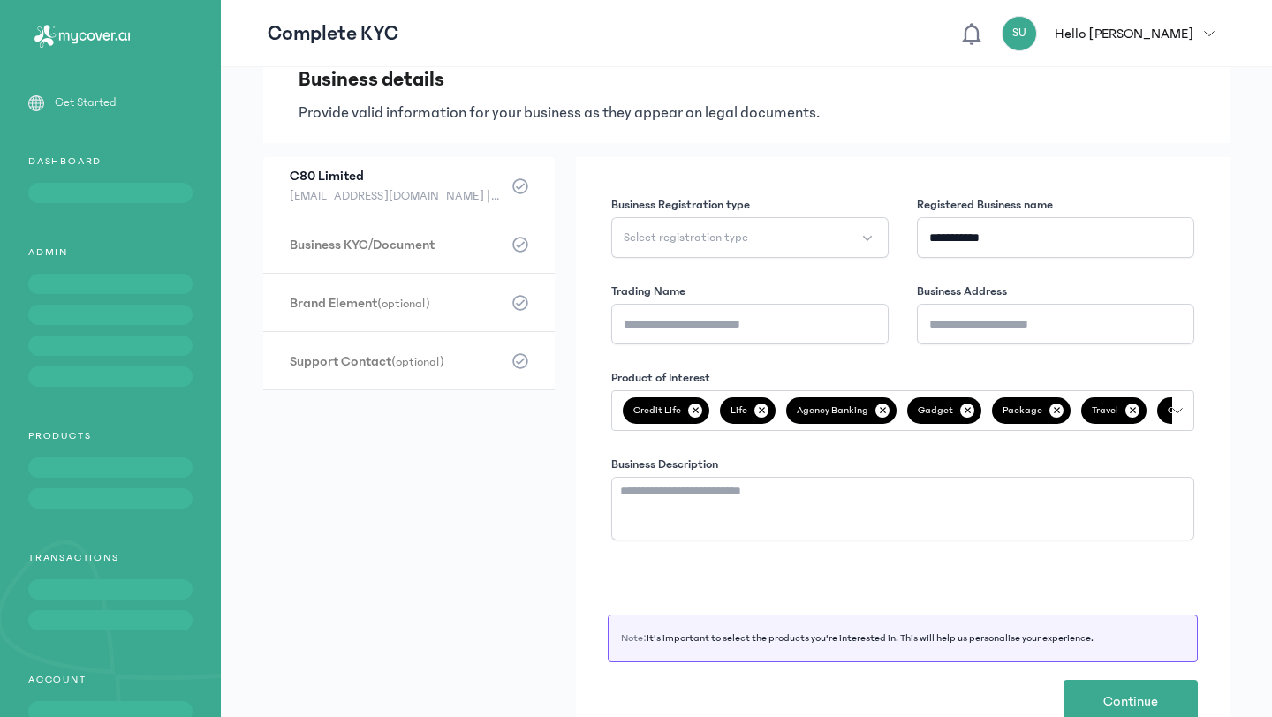
scroll to position [46, 0]
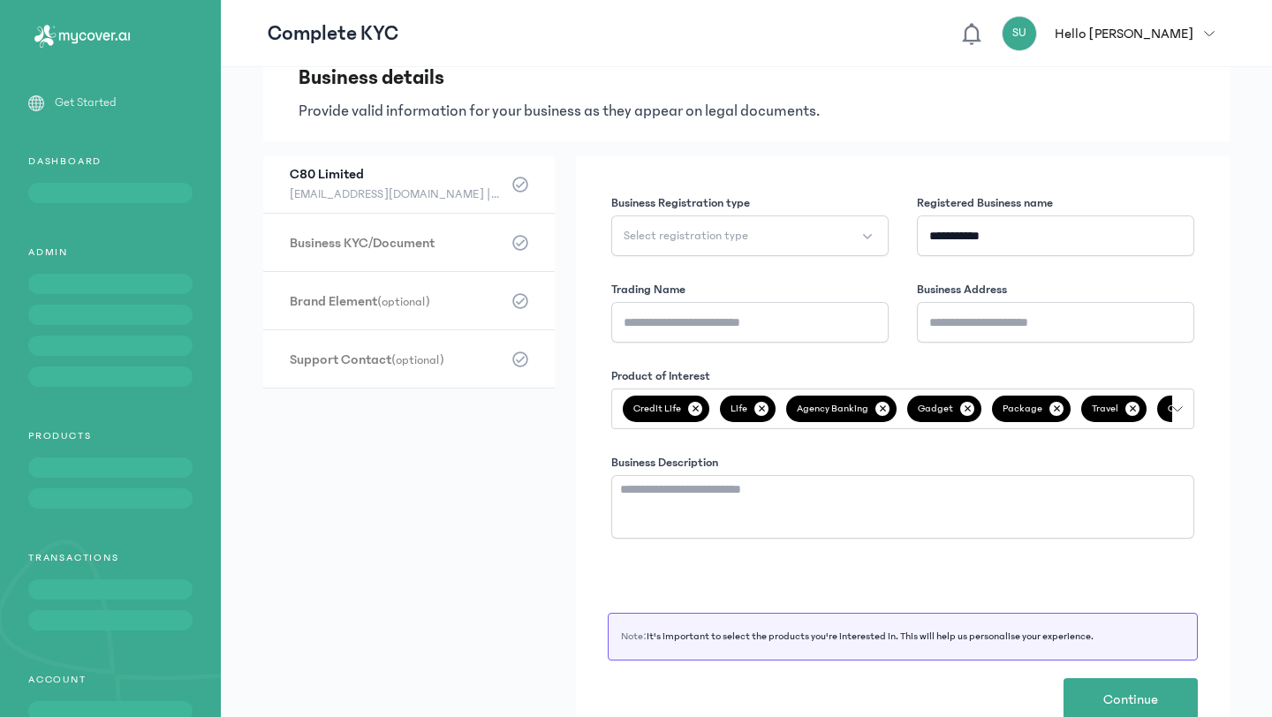
click at [370, 252] on h3 "Business KYC/Document (optional)" at bounding box center [396, 242] width 212 height 19
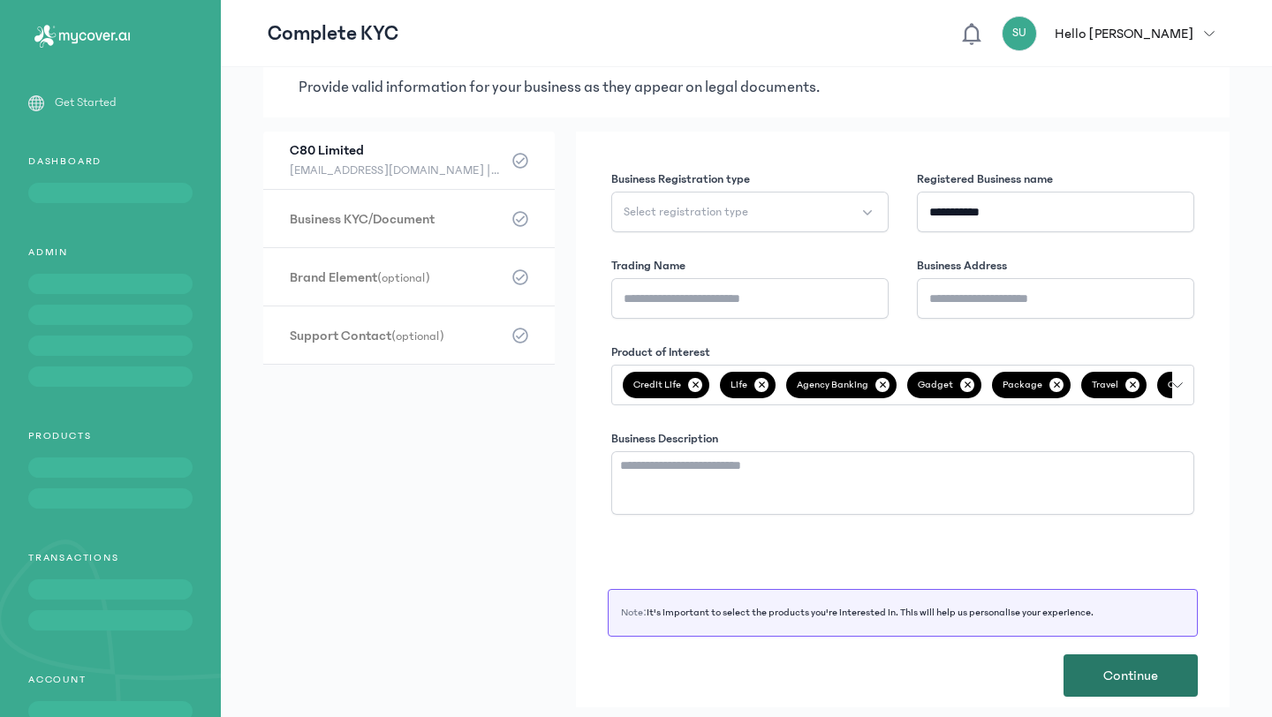
click at [1071, 674] on button "Continue" at bounding box center [1131, 676] width 134 height 42
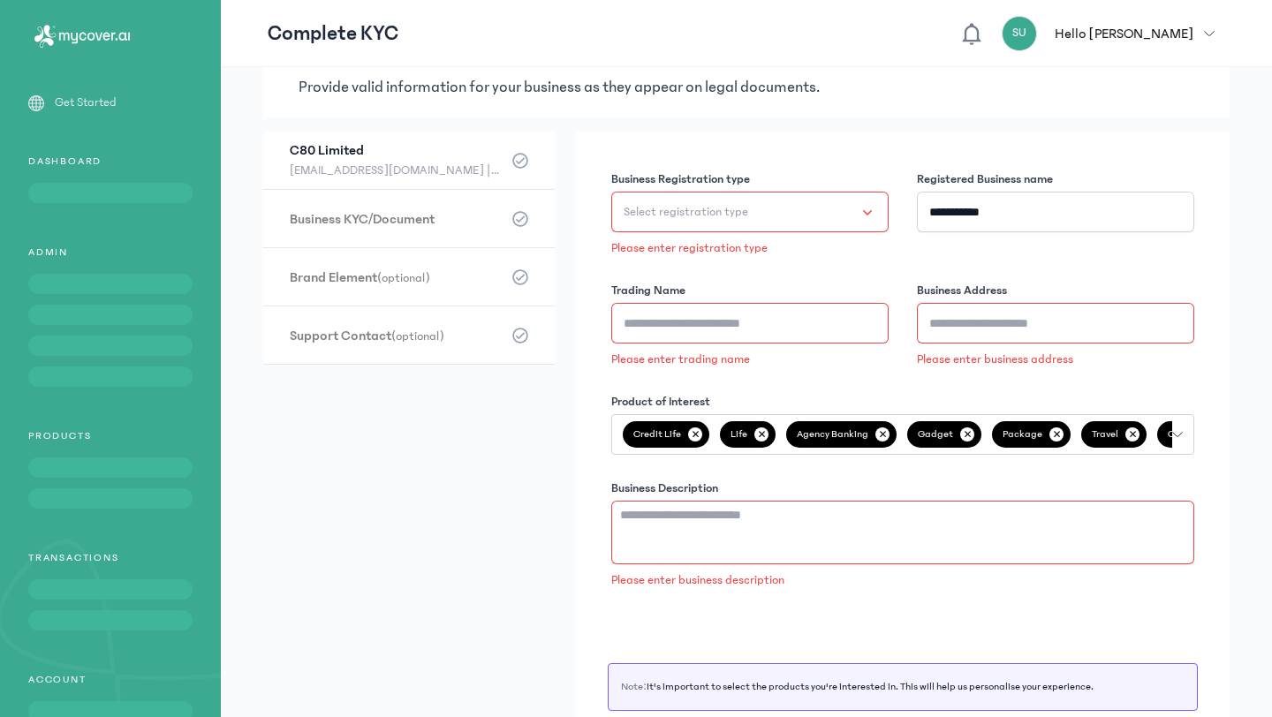
click at [820, 220] on button "Select registration type" at bounding box center [749, 212] width 277 height 41
click at [800, 266] on li "Starter Business" at bounding box center [753, 257] width 270 height 28
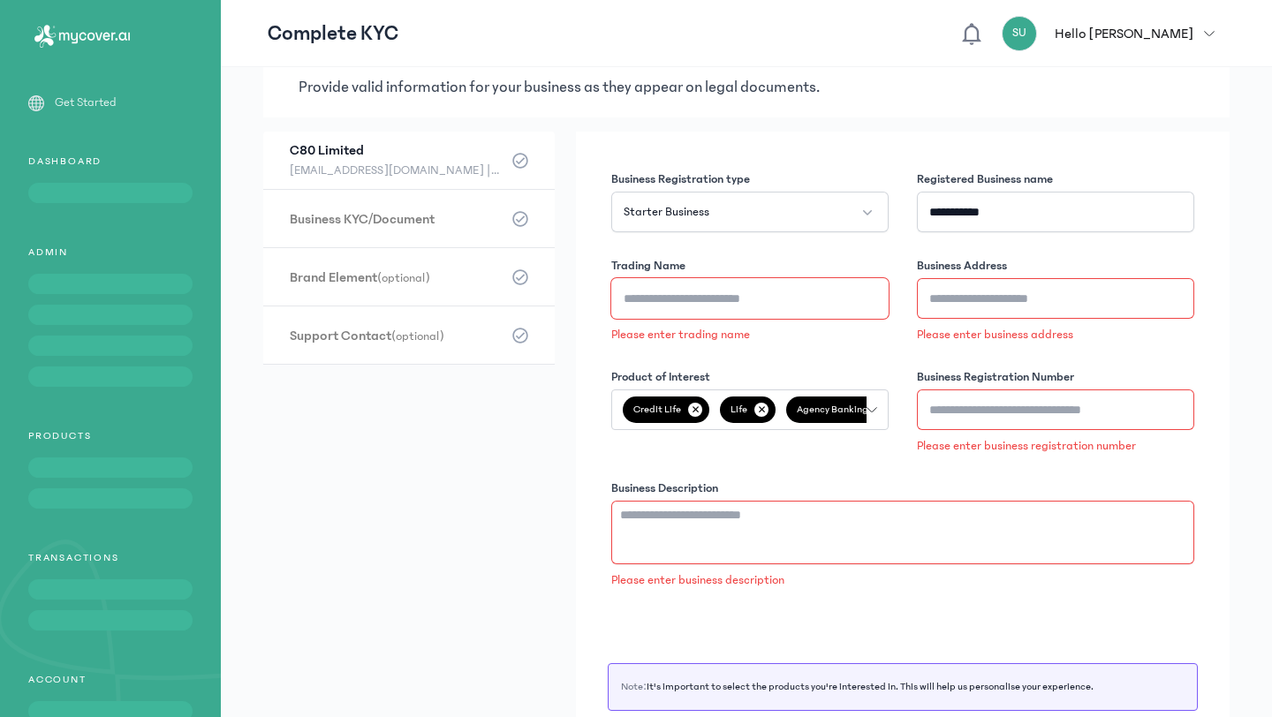
click at [807, 311] on input "Trading Name" at bounding box center [749, 298] width 277 height 41
click at [995, 310] on input "Business Address" at bounding box center [1055, 298] width 277 height 41
click at [986, 398] on input "Business Registration Number" at bounding box center [1055, 410] width 277 height 41
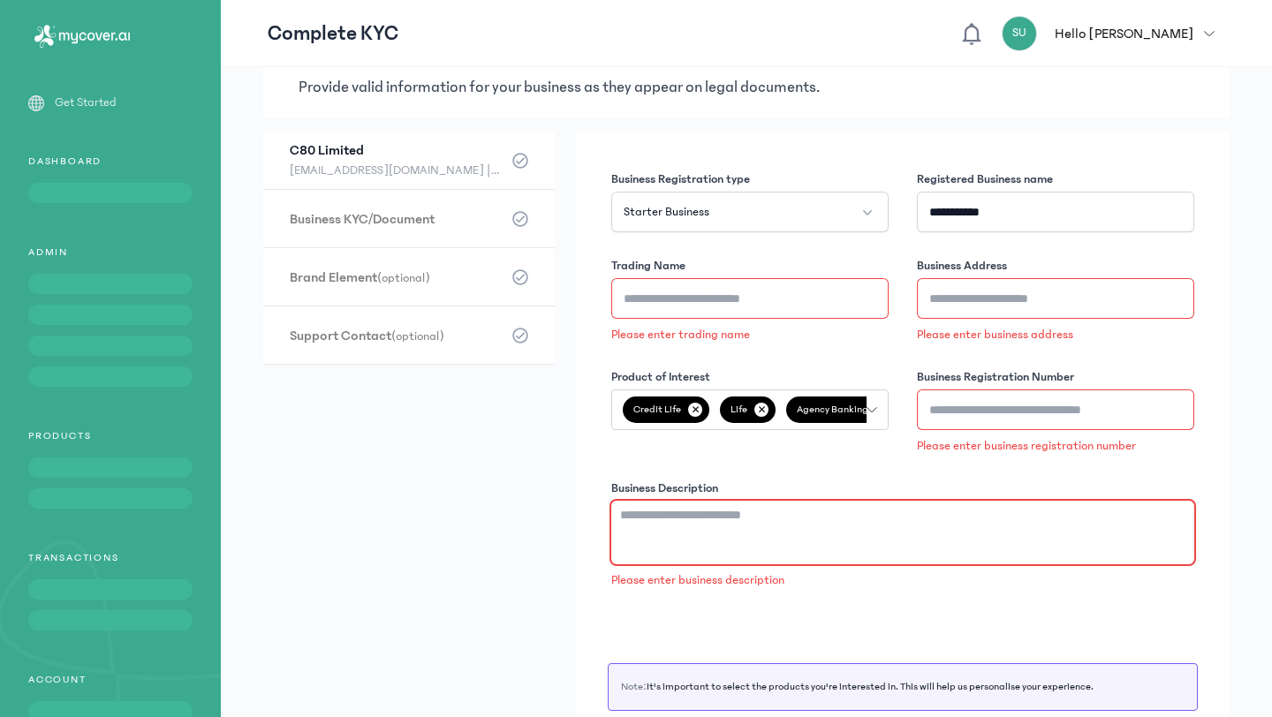
click at [959, 545] on textarea "Business Description" at bounding box center [902, 533] width 583 height 64
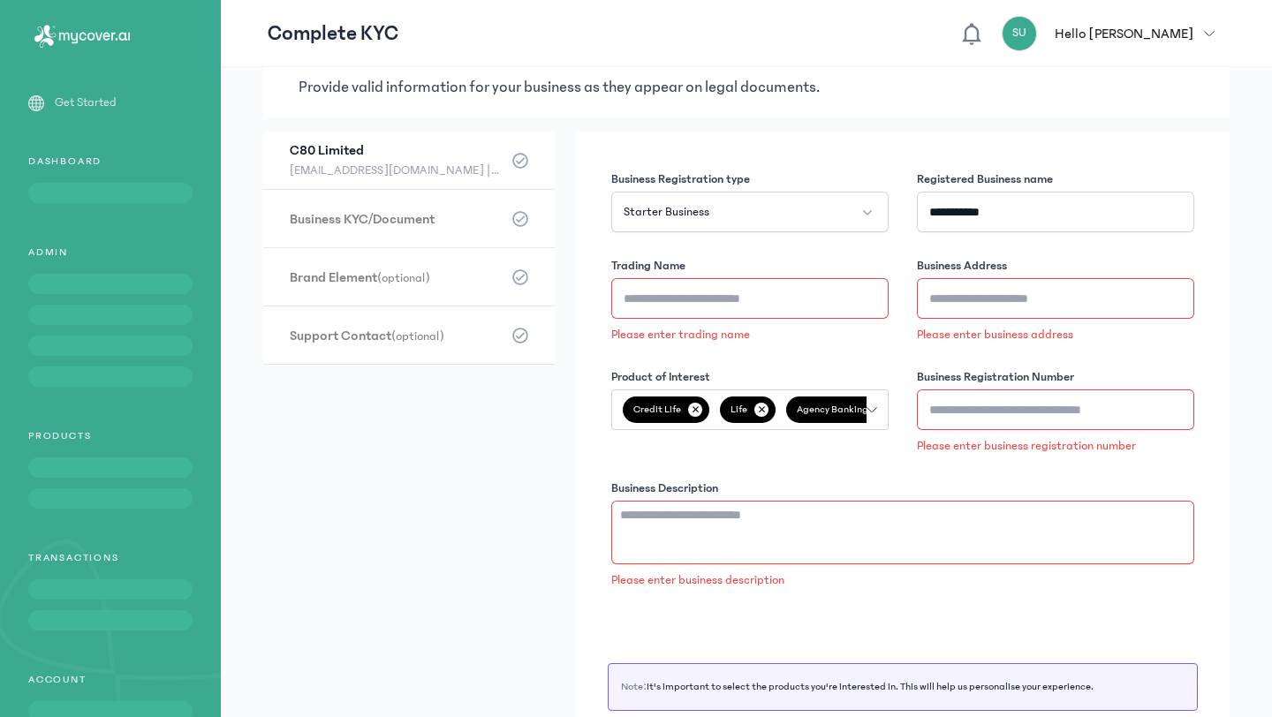
click at [155, 190] on span at bounding box center [110, 193] width 164 height 20
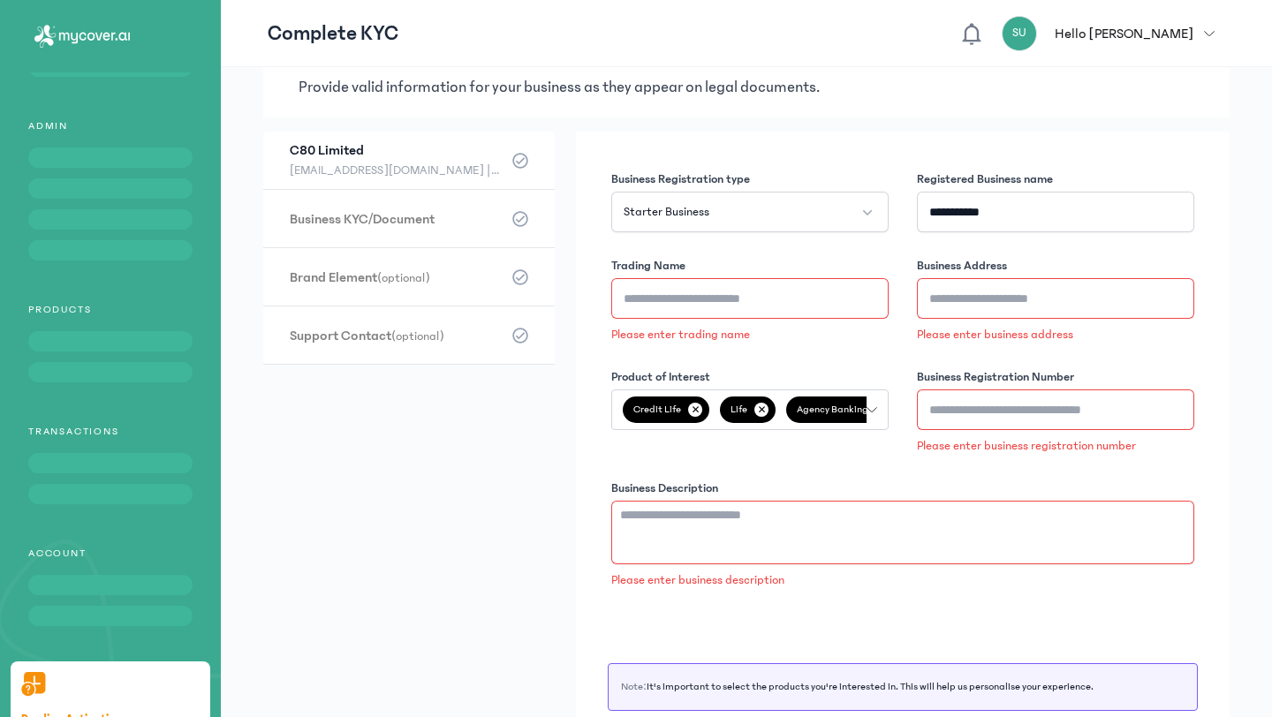
scroll to position [226, 0]
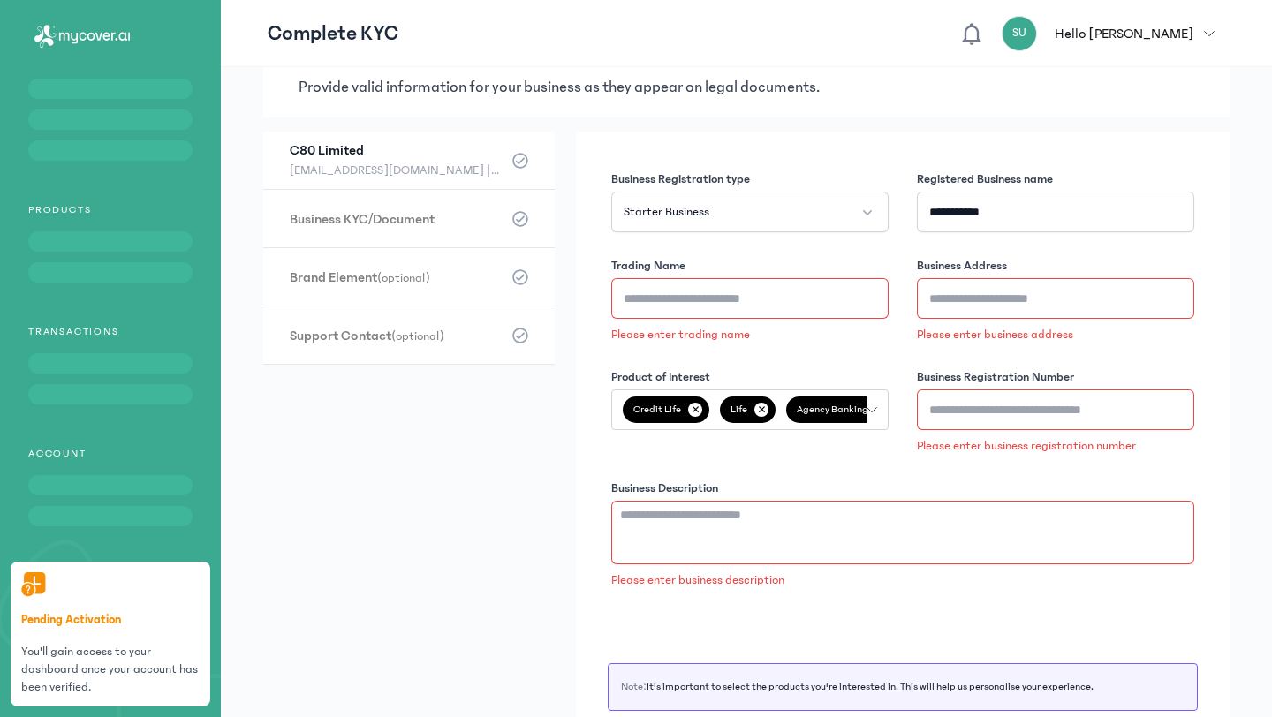
click at [540, 12] on header "Complete KYC SU Hello [PERSON_NAME] logout" at bounding box center [746, 33] width 1051 height 67
click at [1204, 23] on button "SU Hello [PERSON_NAME]" at bounding box center [1114, 33] width 224 height 35
click at [525, 155] on icon at bounding box center [519, 160] width 15 height 15
drag, startPoint x: 291, startPoint y: 171, endPoint x: 496, endPoint y: 163, distance: 205.1
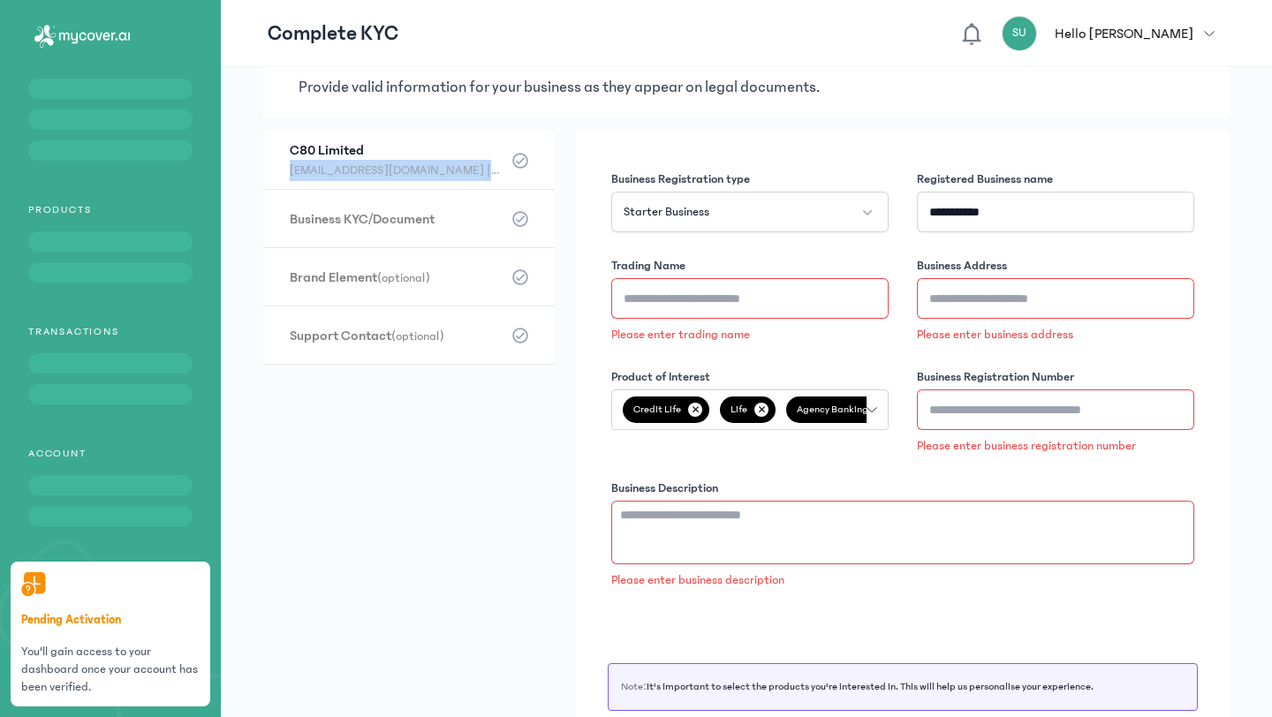
click at [496, 163] on span "[EMAIL_ADDRESS][DOMAIN_NAME] || 07080141920" at bounding box center [396, 170] width 212 height 21
click at [1023, 226] on input "**********" at bounding box center [1055, 212] width 277 height 41
click at [936, 314] on input "Business Address" at bounding box center [1055, 298] width 277 height 41
drag, startPoint x: 353, startPoint y: 168, endPoint x: 268, endPoint y: 165, distance: 84.9
click at [268, 165] on li "C80 Limited (optional) [EMAIL_ADDRESS][DOMAIN_NAME] || 07080141920" at bounding box center [409, 161] width 292 height 58
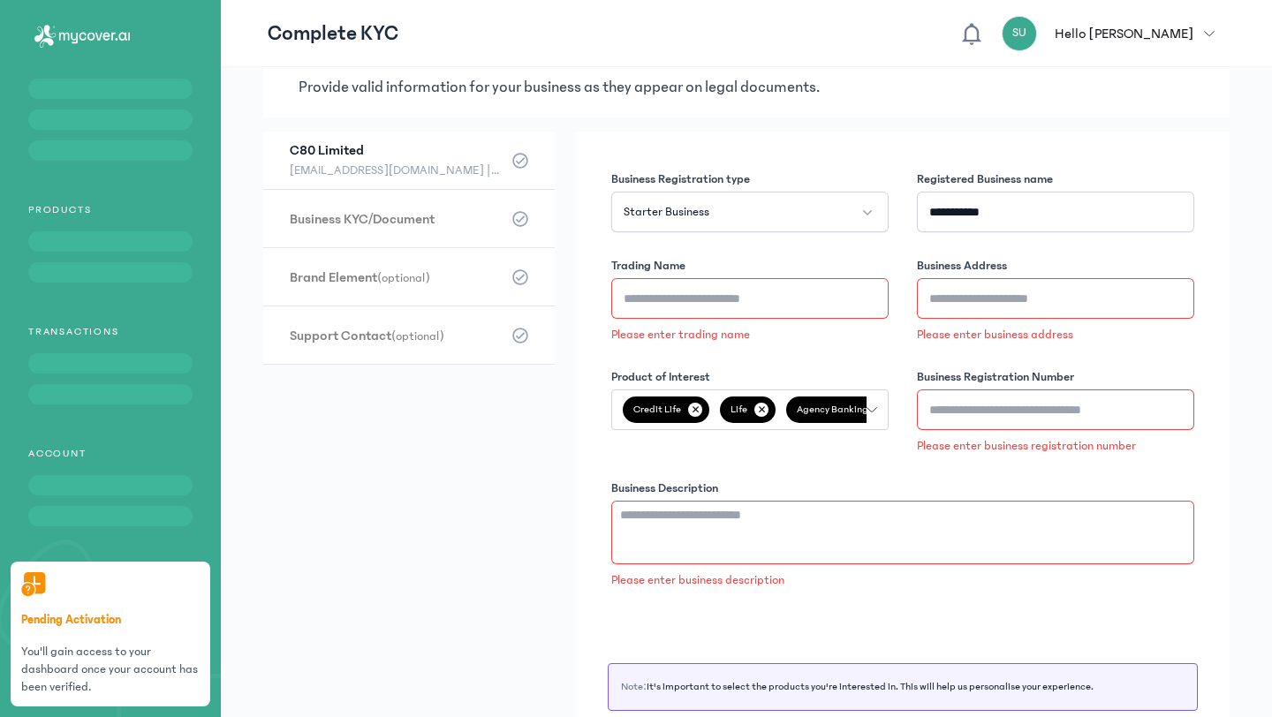
click at [522, 163] on icon at bounding box center [520, 161] width 16 height 16
click at [969, 294] on input "Business Address" at bounding box center [1055, 298] width 277 height 41
type input "*"
click at [747, 303] on input "Trading Name" at bounding box center [749, 298] width 277 height 41
click at [737, 295] on input "Trading Name" at bounding box center [749, 298] width 277 height 41
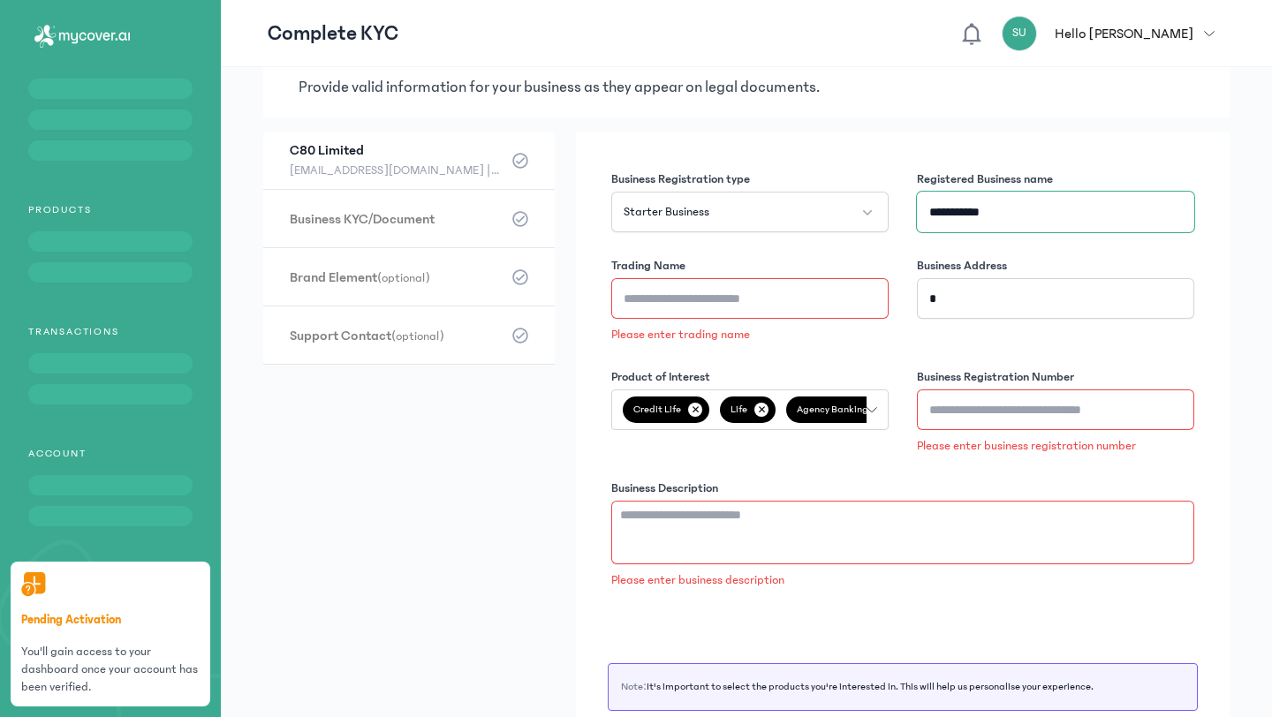
drag, startPoint x: 1026, startPoint y: 208, endPoint x: 914, endPoint y: 209, distance: 112.2
click at [914, 209] on div "**********" at bounding box center [903, 380] width 590 height 426
click at [764, 293] on input "Trading Name" at bounding box center [749, 298] width 277 height 41
paste input "**********"
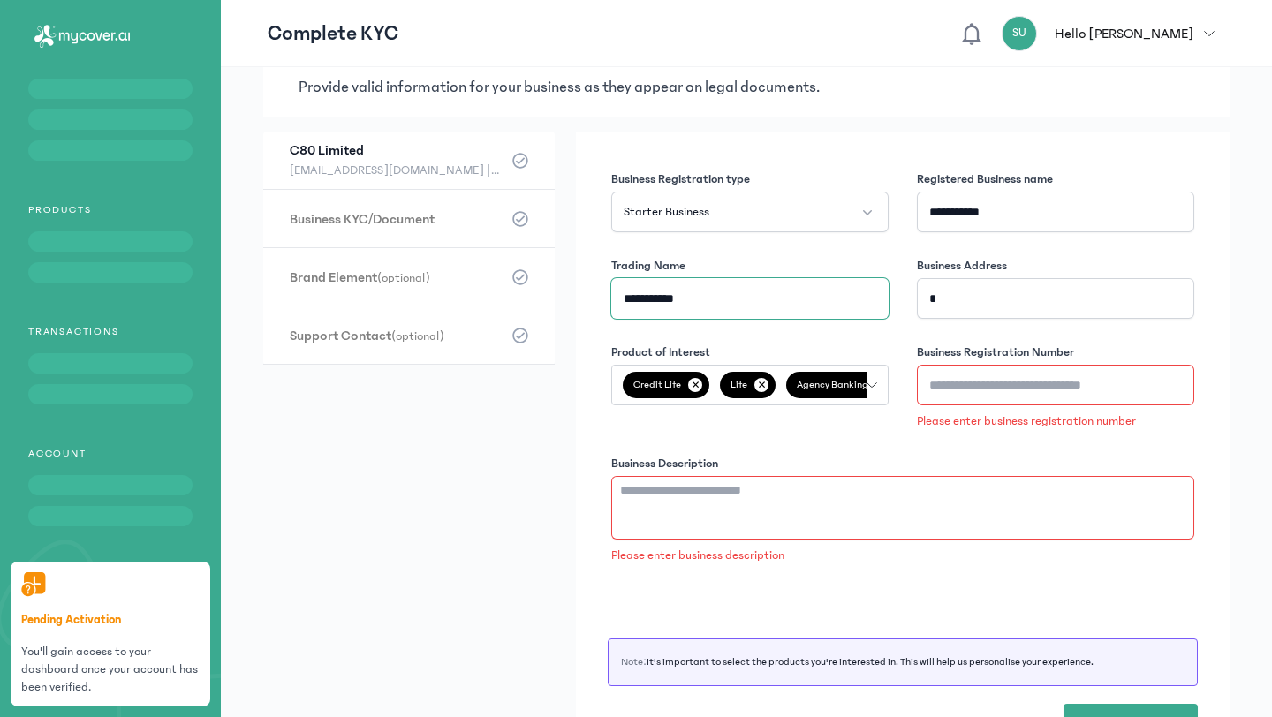
type input "**********"
click at [998, 298] on input "*" at bounding box center [1055, 298] width 277 height 41
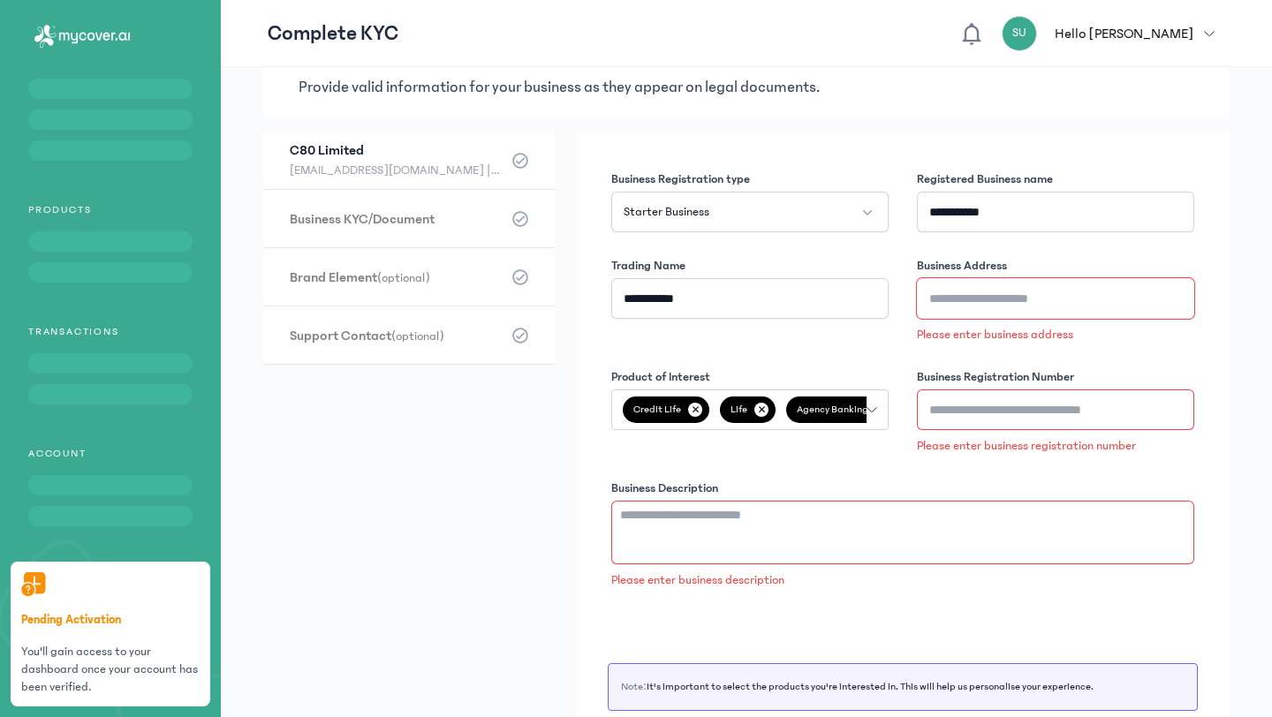
type input "*"
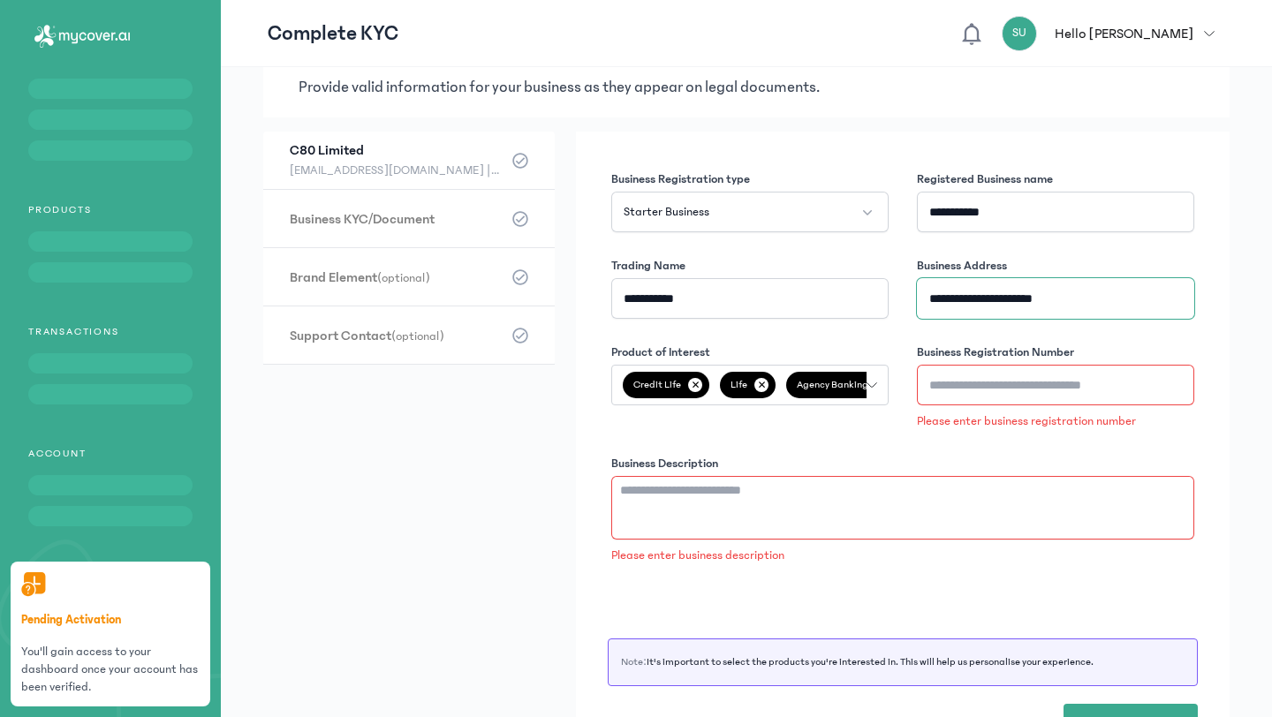
click at [991, 297] on input "**********" at bounding box center [1055, 298] width 277 height 41
type input "**********"
click at [990, 387] on input "Business Registration Number" at bounding box center [1055, 385] width 277 height 41
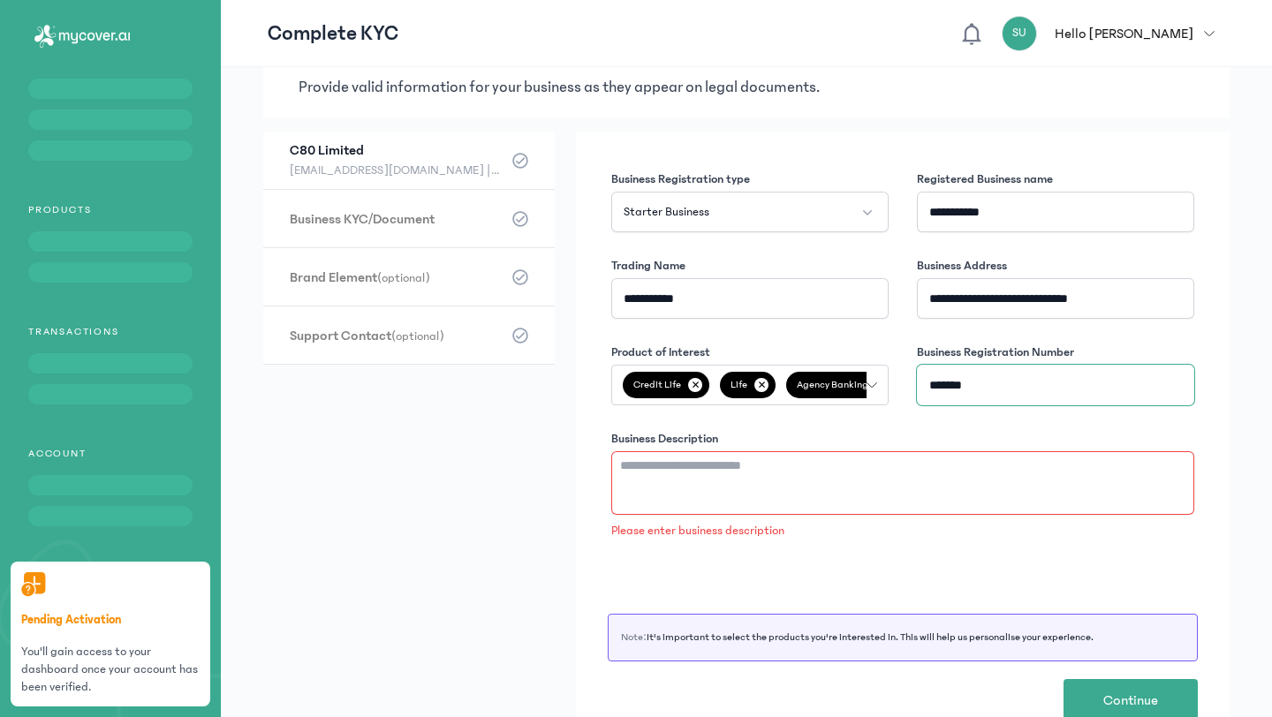
type input "*******"
click at [925, 491] on textarea "Business Description" at bounding box center [902, 484] width 583 height 64
click at [803, 334] on div "**********" at bounding box center [903, 355] width 590 height 376
click at [983, 466] on textarea "Business Description" at bounding box center [902, 484] width 583 height 64
click at [703, 480] on textarea "Business Description" at bounding box center [902, 484] width 583 height 64
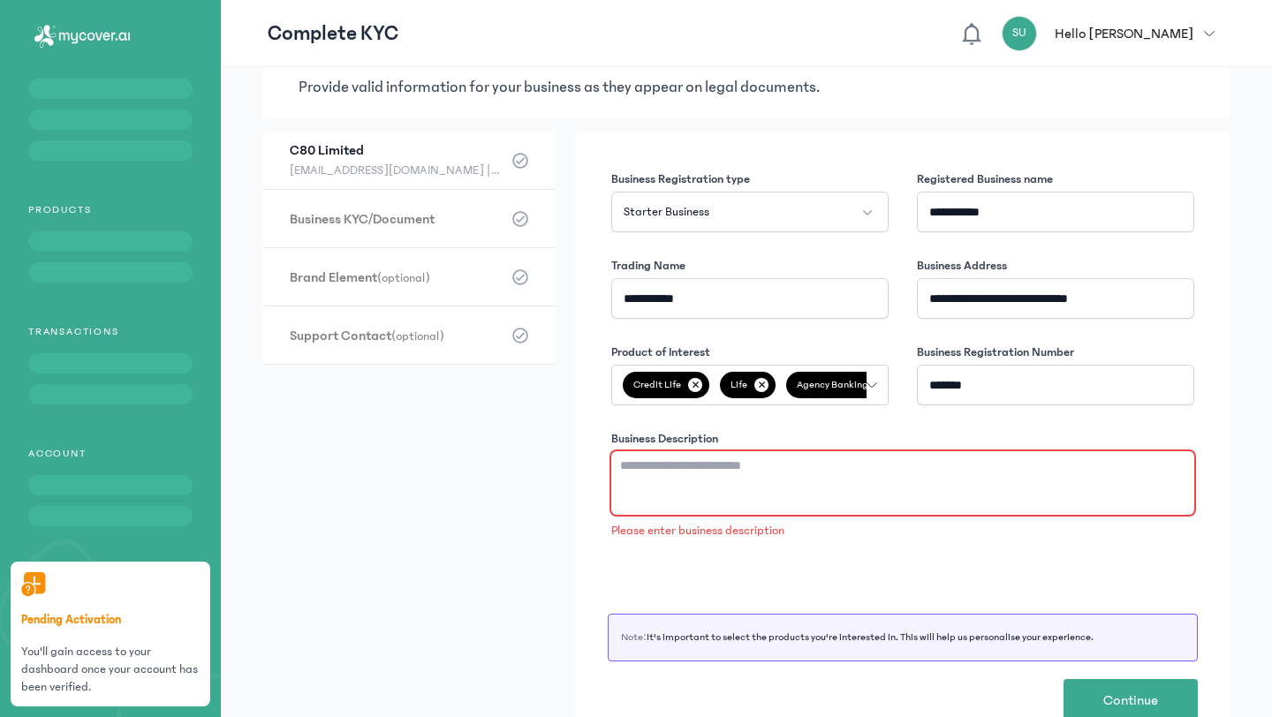
paste textarea "**********"
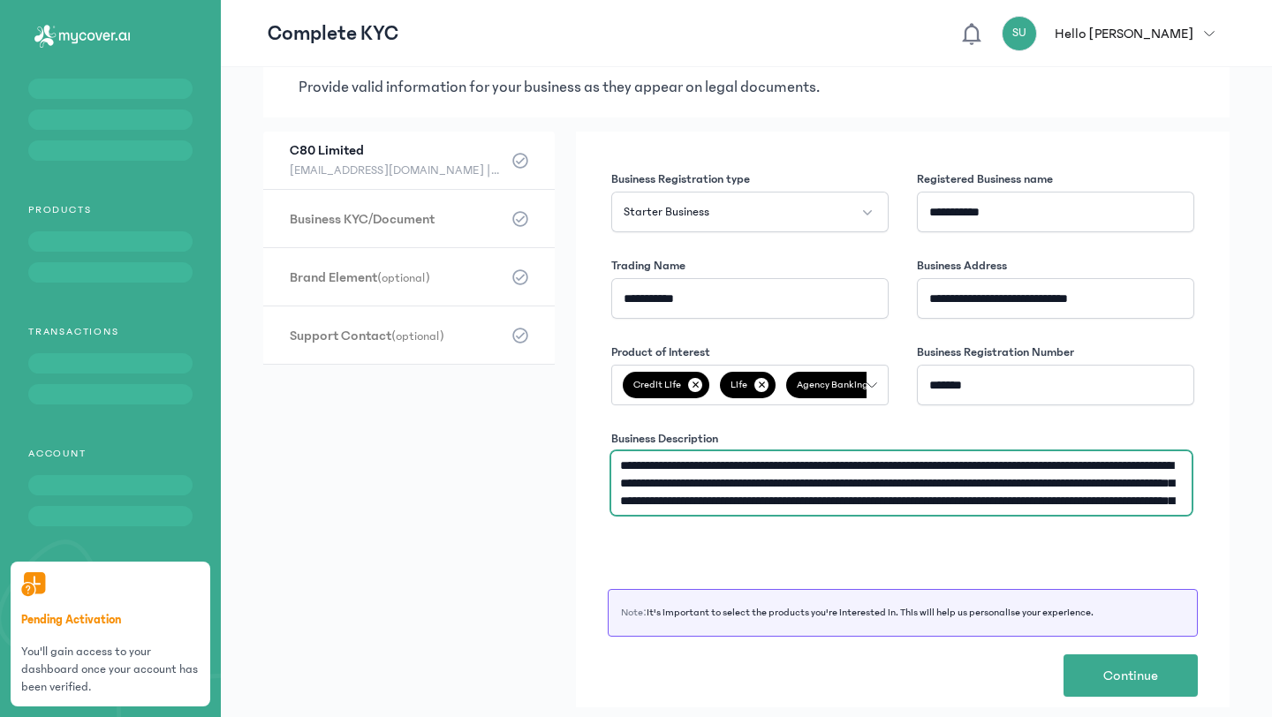
scroll to position [18, 0]
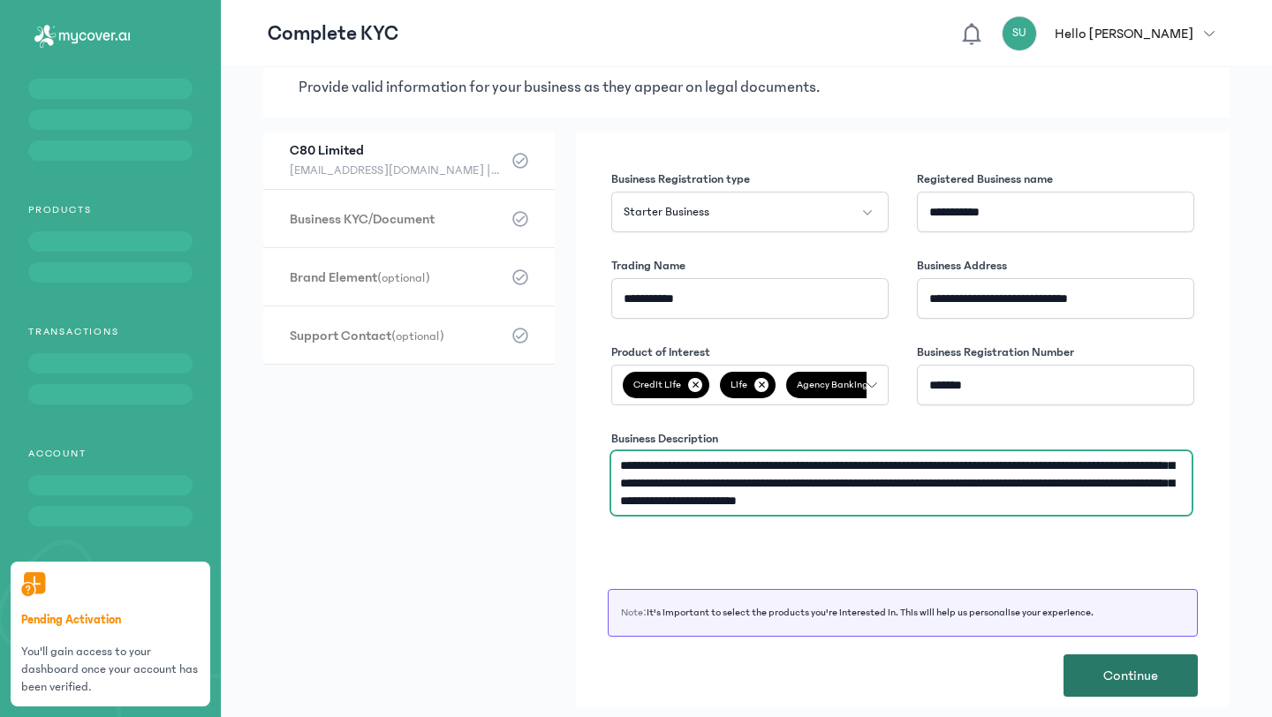
type textarea "**********"
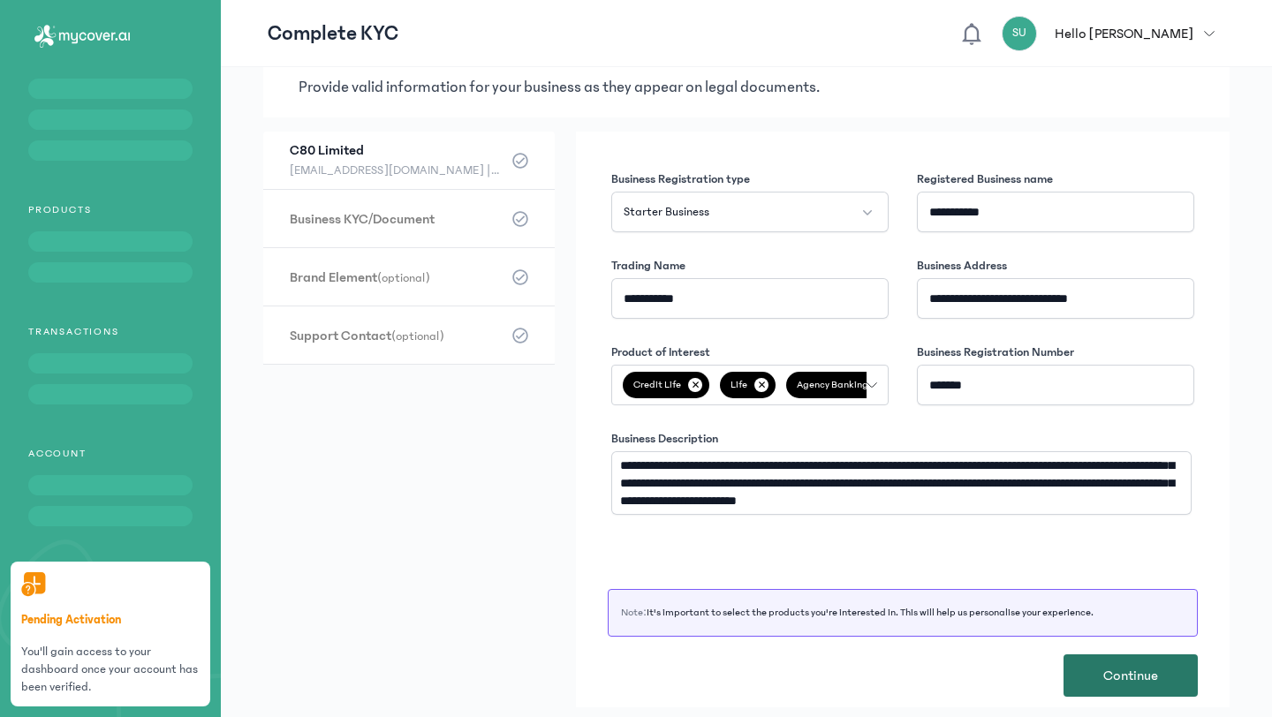
click at [1135, 676] on span "Continue" at bounding box center [1131, 675] width 55 height 21
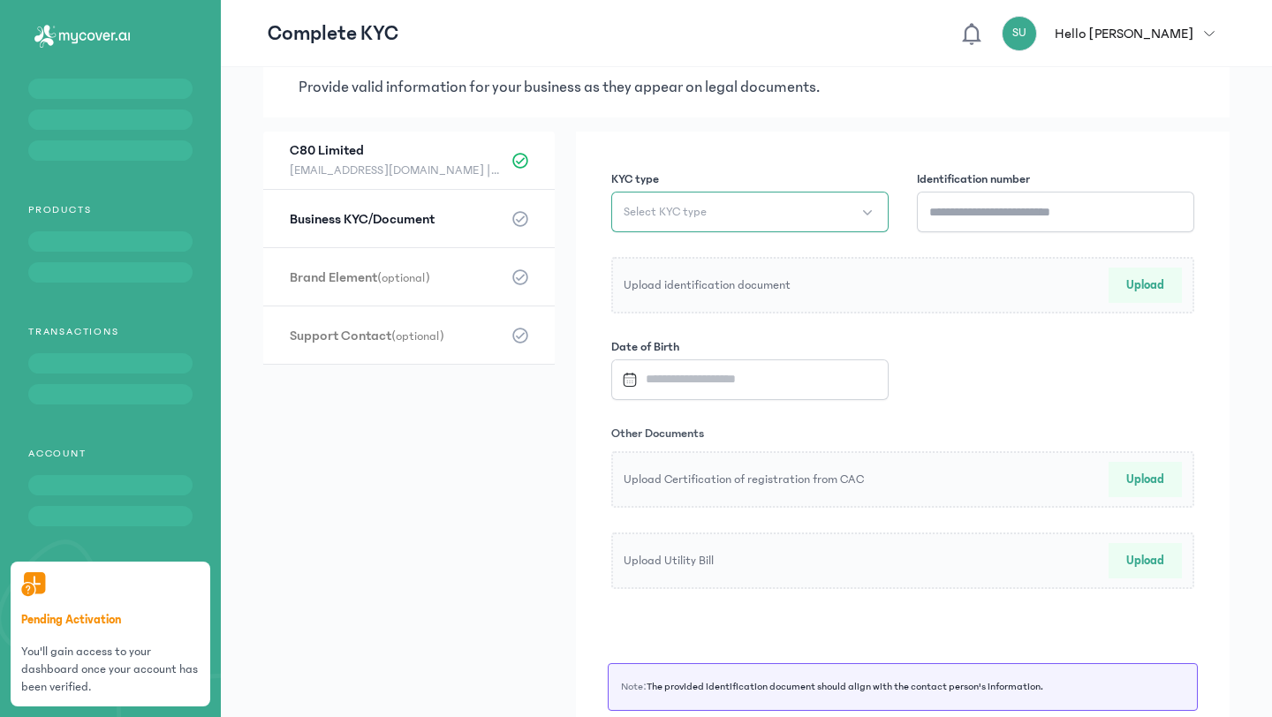
click at [831, 217] on button "Select KYC type" at bounding box center [749, 212] width 277 height 41
